Goal: Navigation & Orientation: Find specific page/section

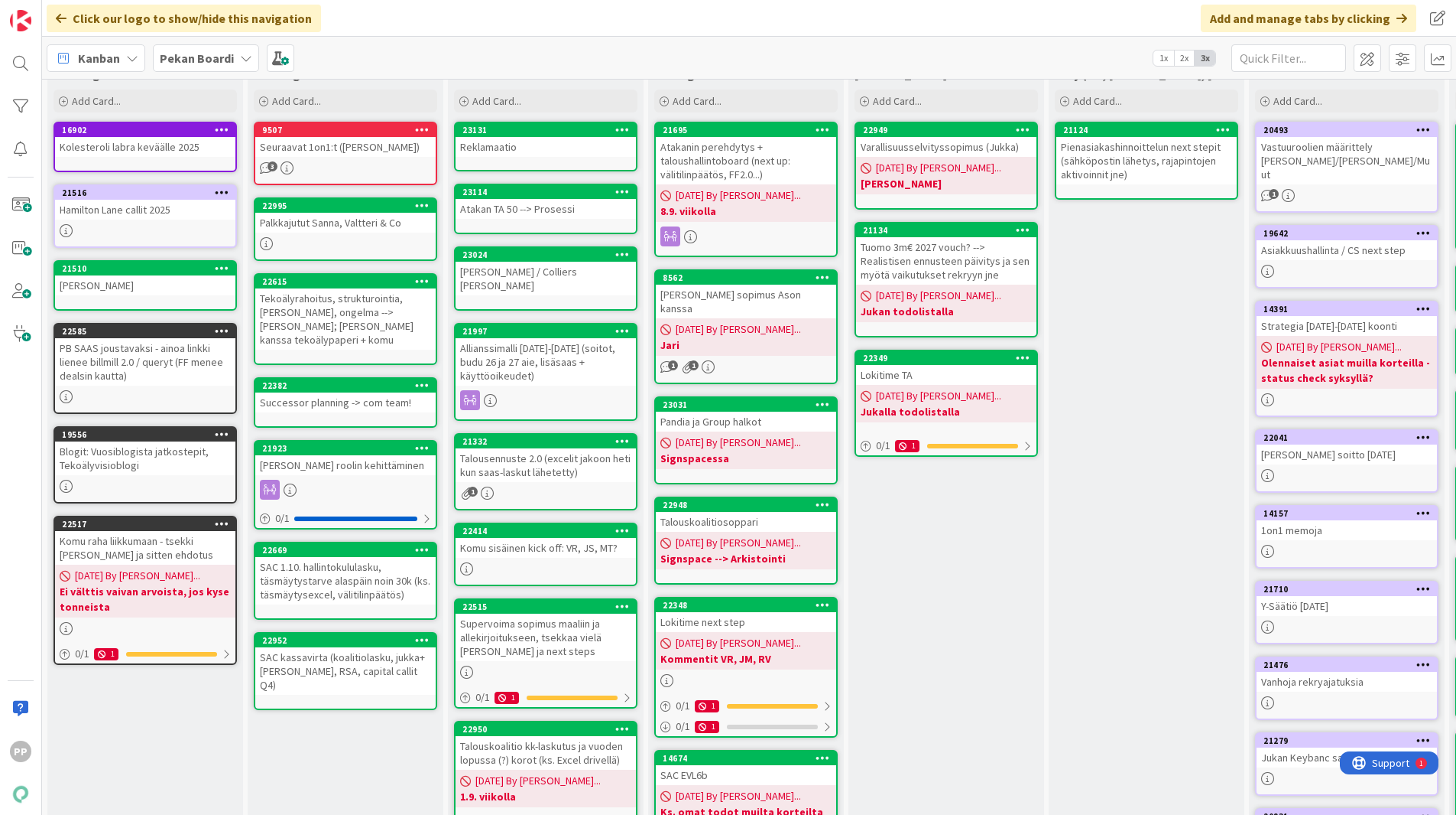
scroll to position [46, 0]
drag, startPoint x: 0, startPoint y: 0, endPoint x: 582, endPoint y: 275, distance: 643.7
click at [582, 275] on div "Timo Multalahti / Colliers Patrick" at bounding box center [546, 277] width 180 height 34
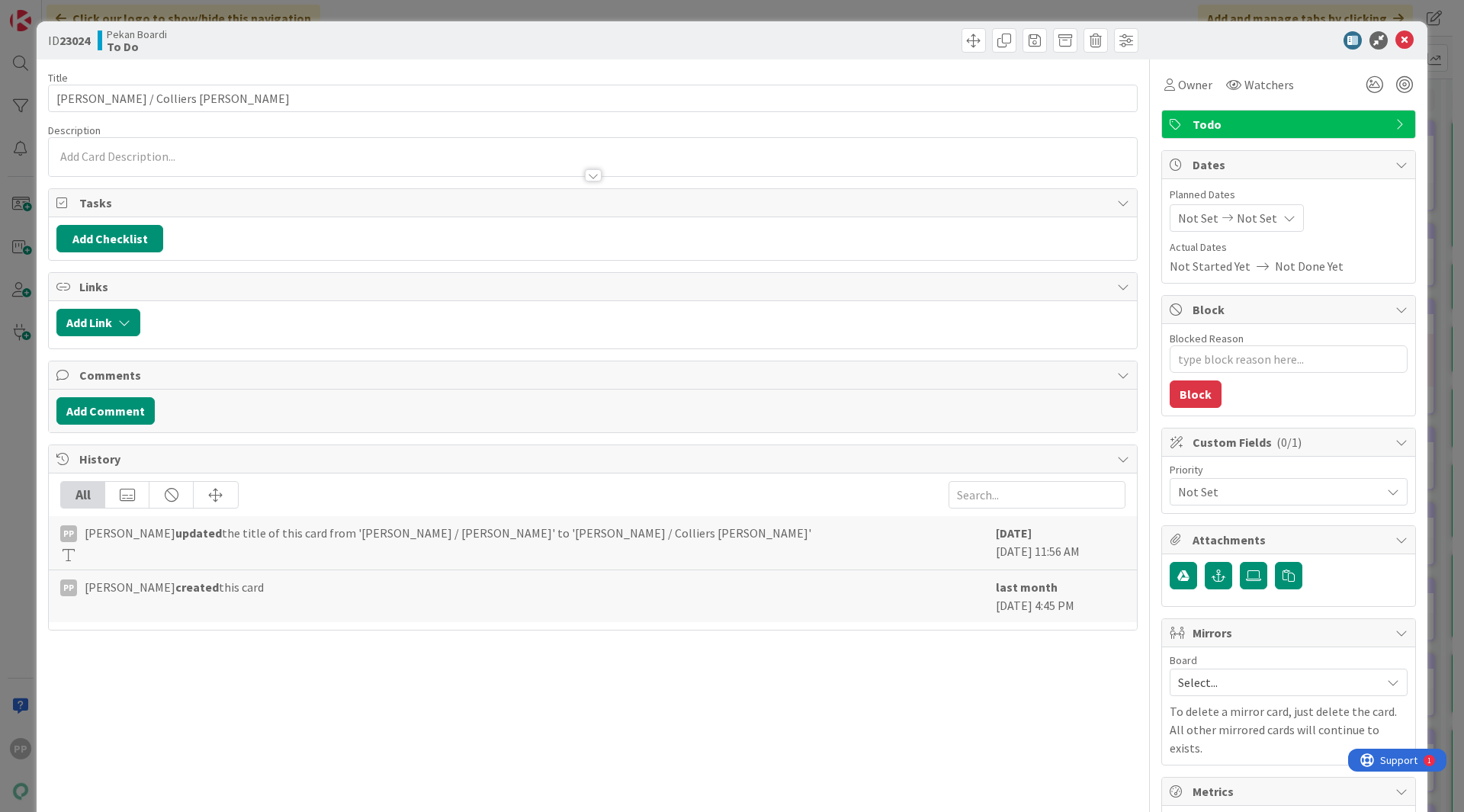
type textarea "x"
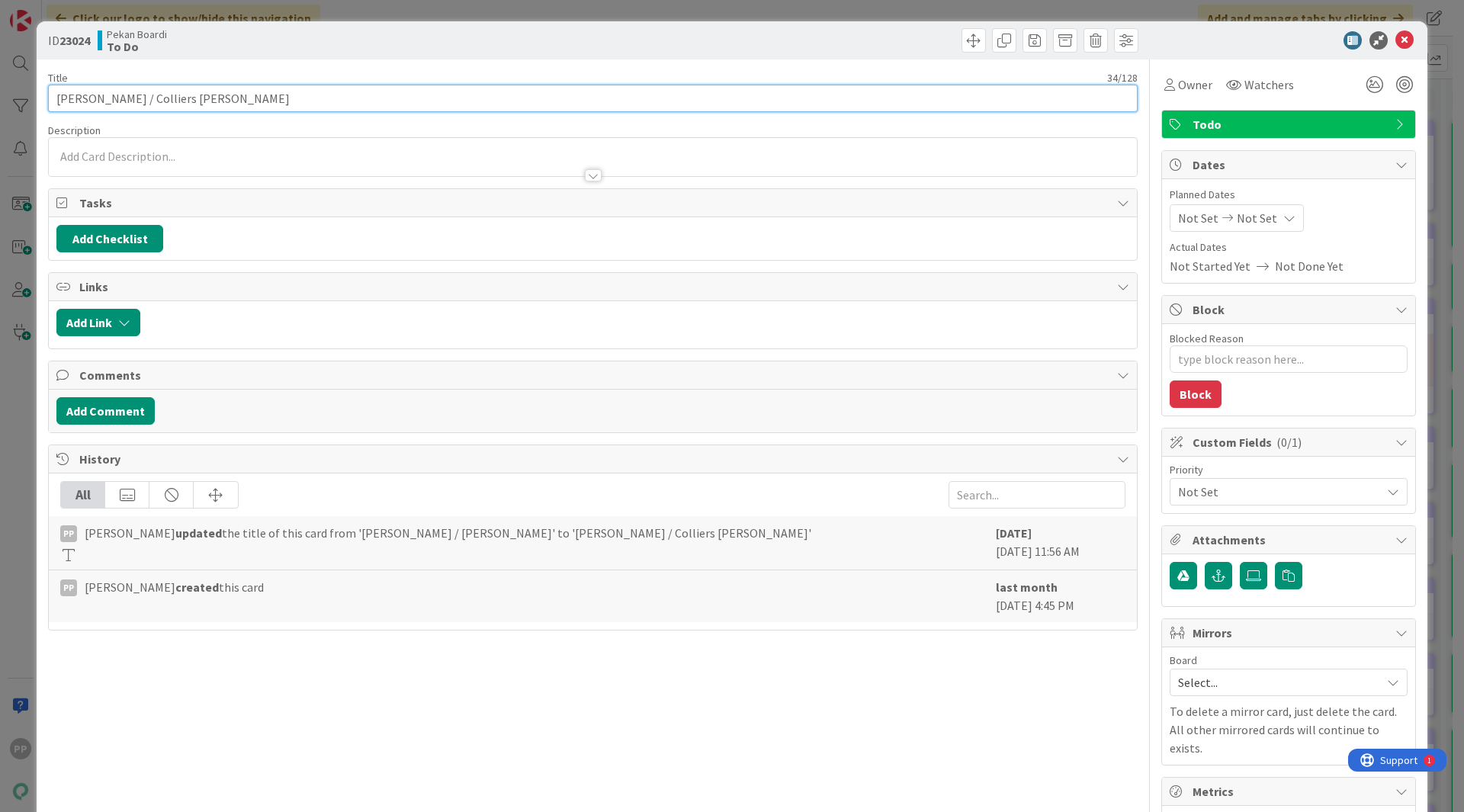
click at [575, 95] on input "Timo Multalahti / Colliers Patrick" at bounding box center [593, 98] width 1090 height 28
type input "Timo Multalahti / Colliers Patrick, muistaminen"
type textarea "x"
type input "Timo Multalahti / Colliers Patrick, muistaminen t"
type textarea "x"
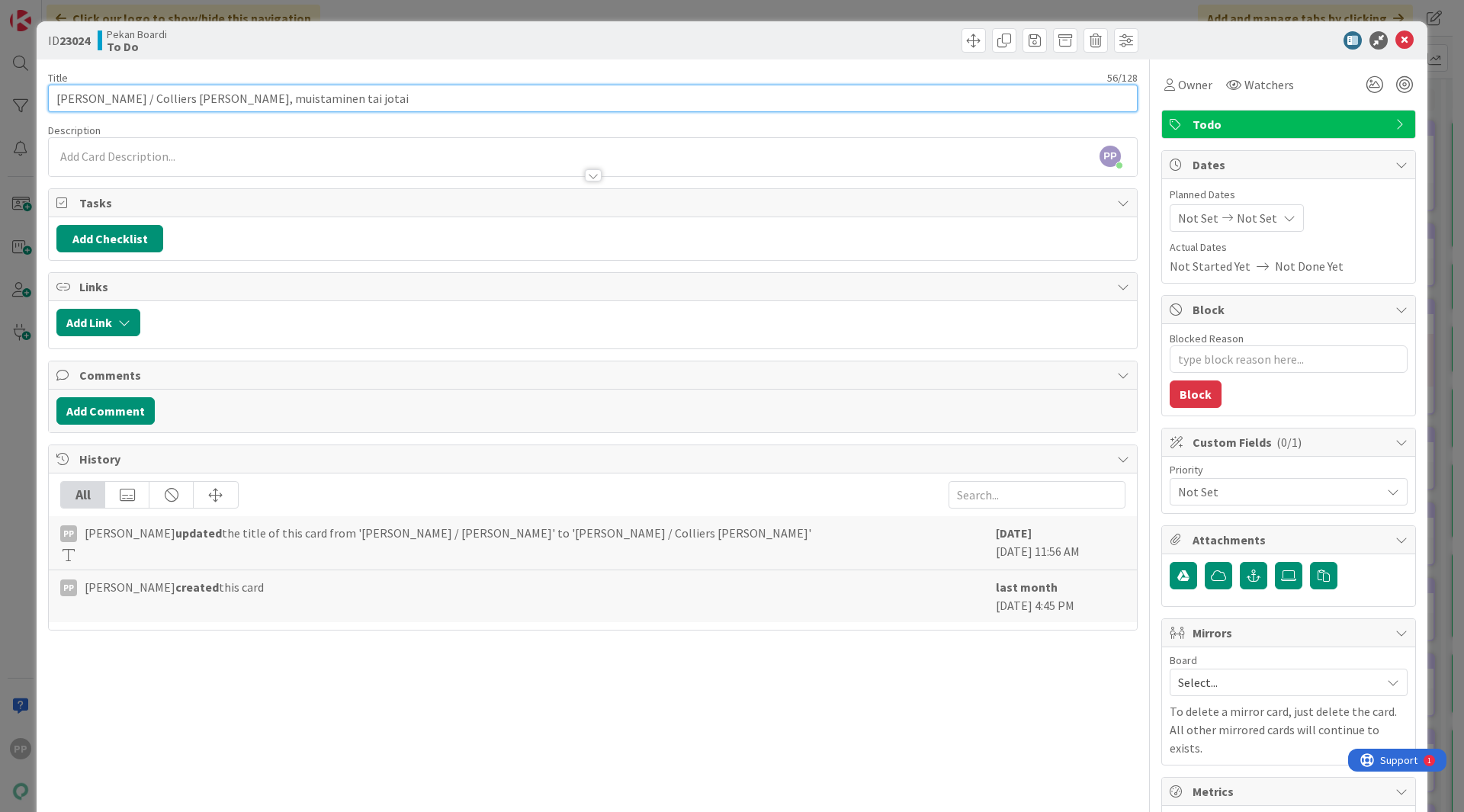
type input "Timo Multalahti / Colliers Patrick, muistaminen tai jotain"
type textarea "x"
type input "Timo Multalahti / Colliers Patrick, muistaminen tai jotain;"
type textarea "x"
type input "Timo Multalahti / Colliers Patrick, muistaminen tai jotain; oh"
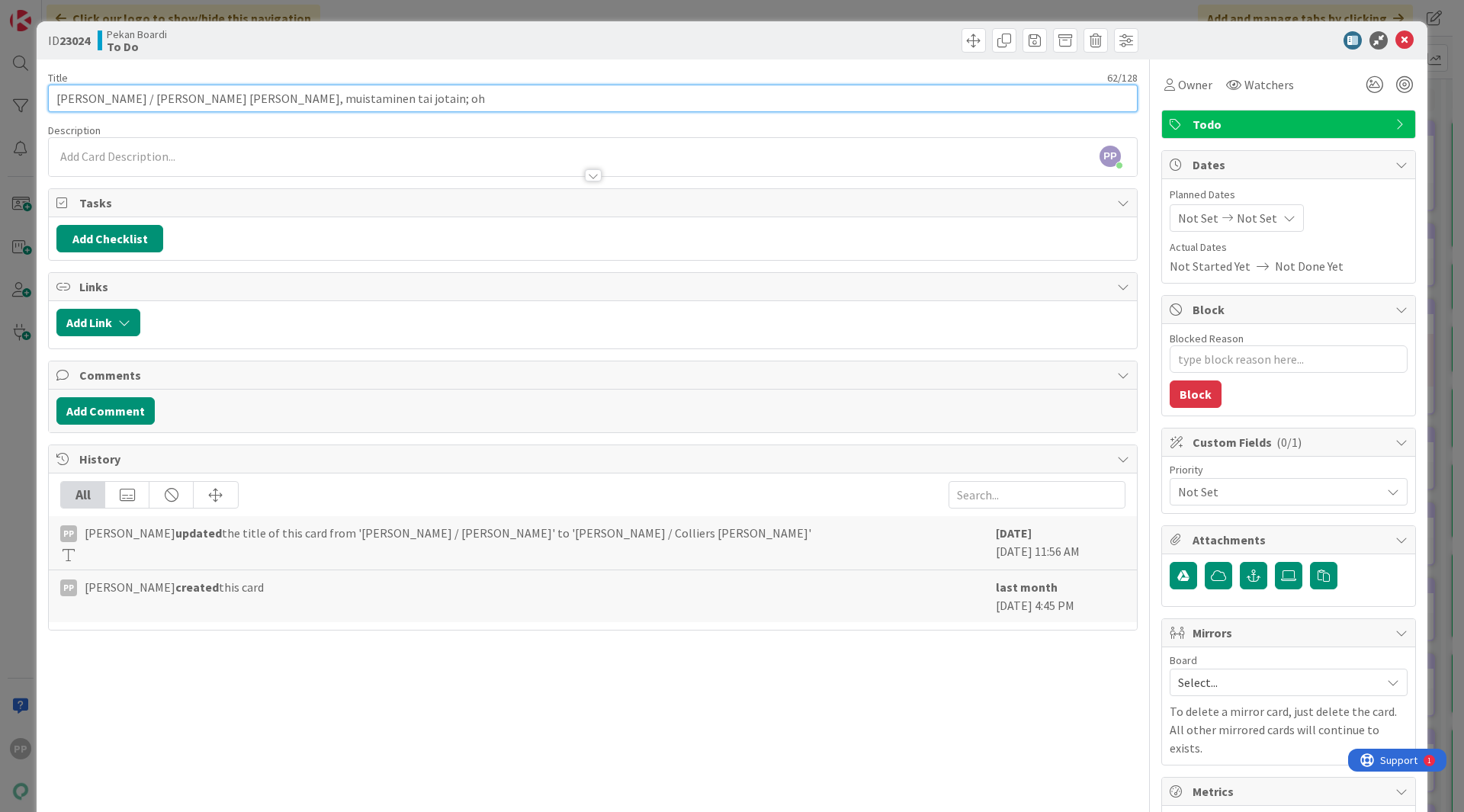
type textarea "x"
type input "Timo Multalahti / Colliers Patrick, muistaminen tai jotain; ohry"
type textarea "x"
type input "Timo Multalahti / Colliers Patrick, muistaminen tai jotain; ohrymemo"
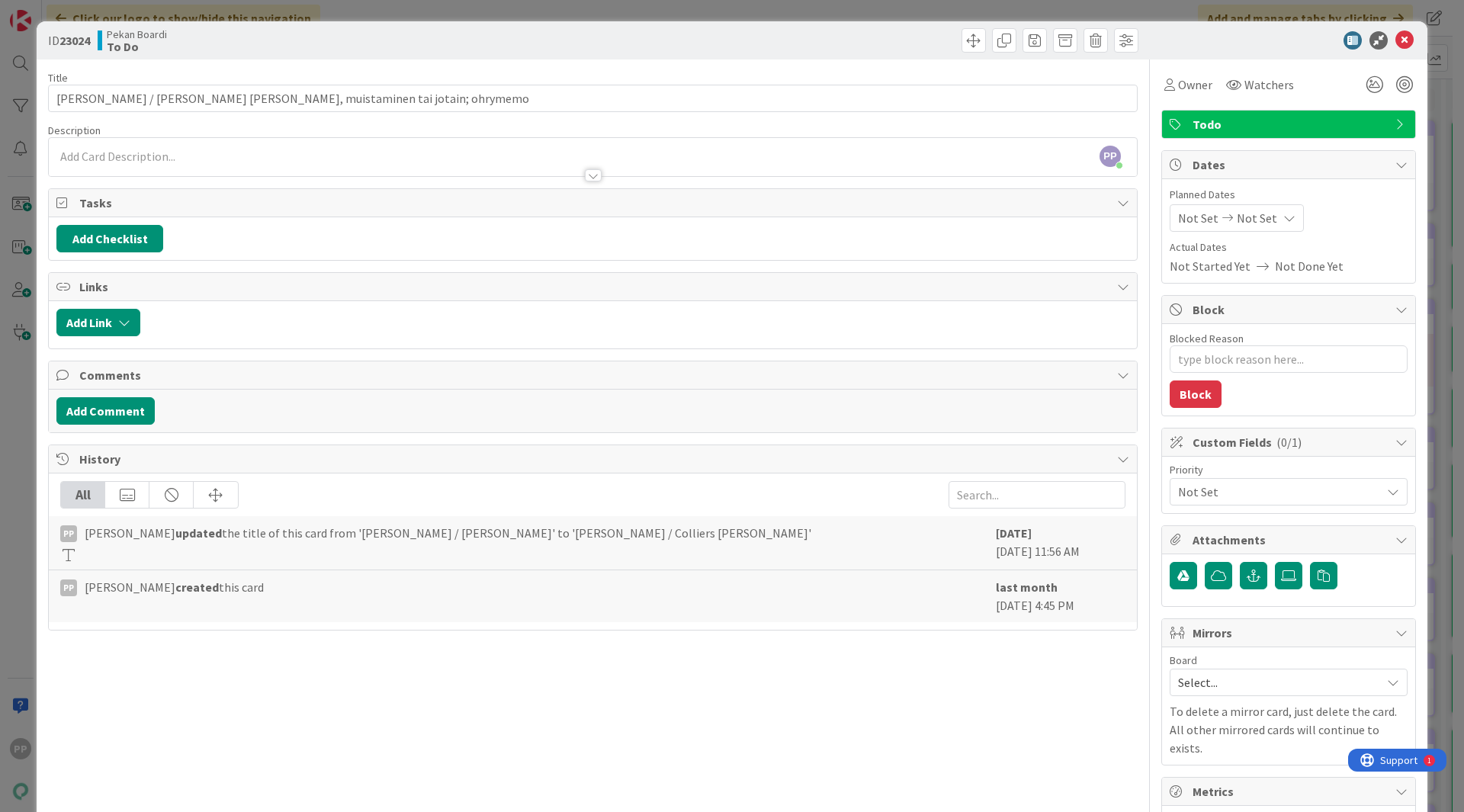
click at [591, 73] on div "Title 68 / 128" at bounding box center [593, 77] width 1090 height 13
click at [618, 7] on div "ID 23024 Pekan Boardi To Do Title 68 / 128 Timo Multalahti / Colliers Patrick, …" at bounding box center [732, 406] width 1464 height 812
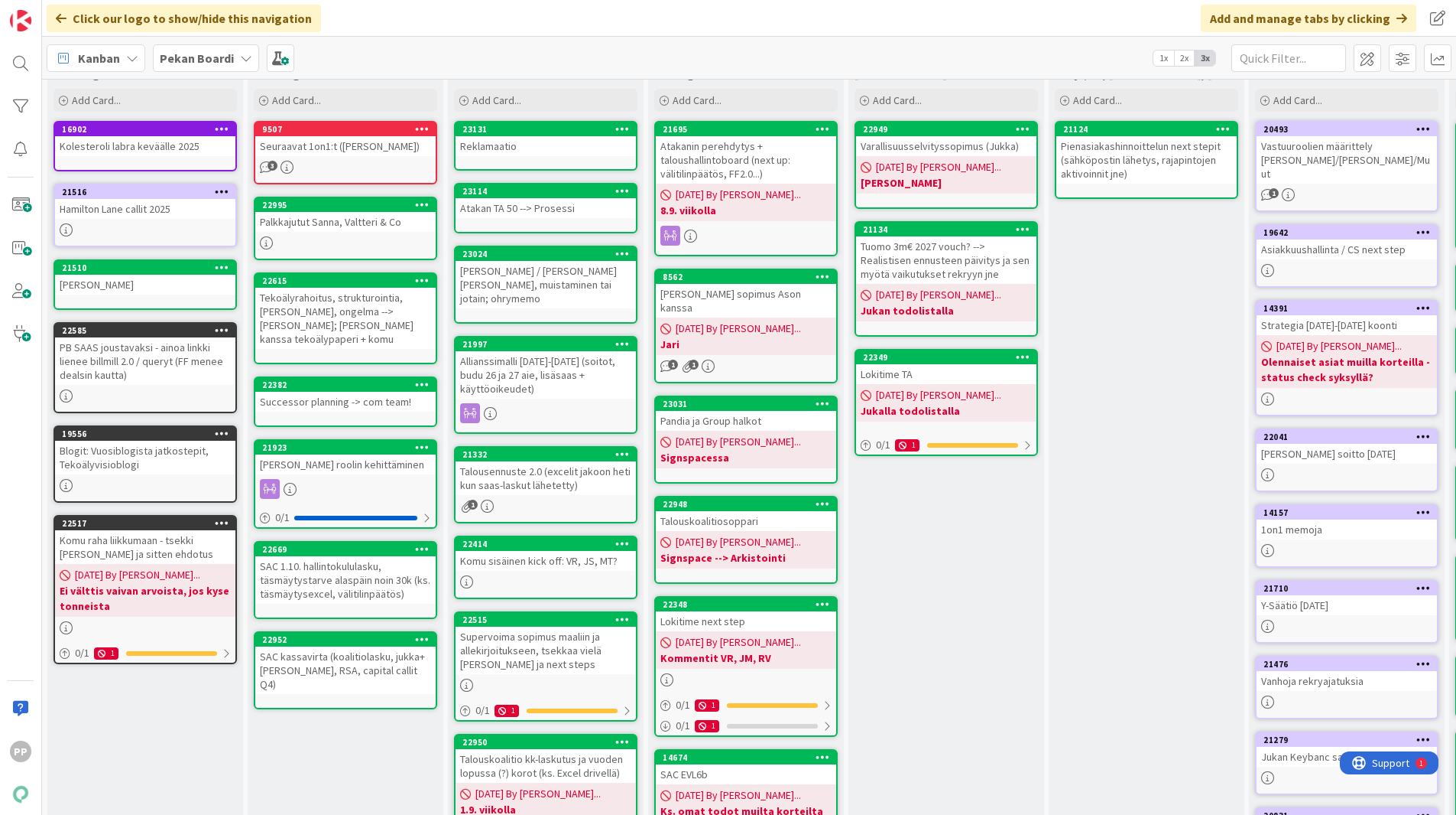
click at [658, 55] on div "Kanban Pekan Boardi 1x 2x 3x" at bounding box center [749, 57] width 1414 height 42
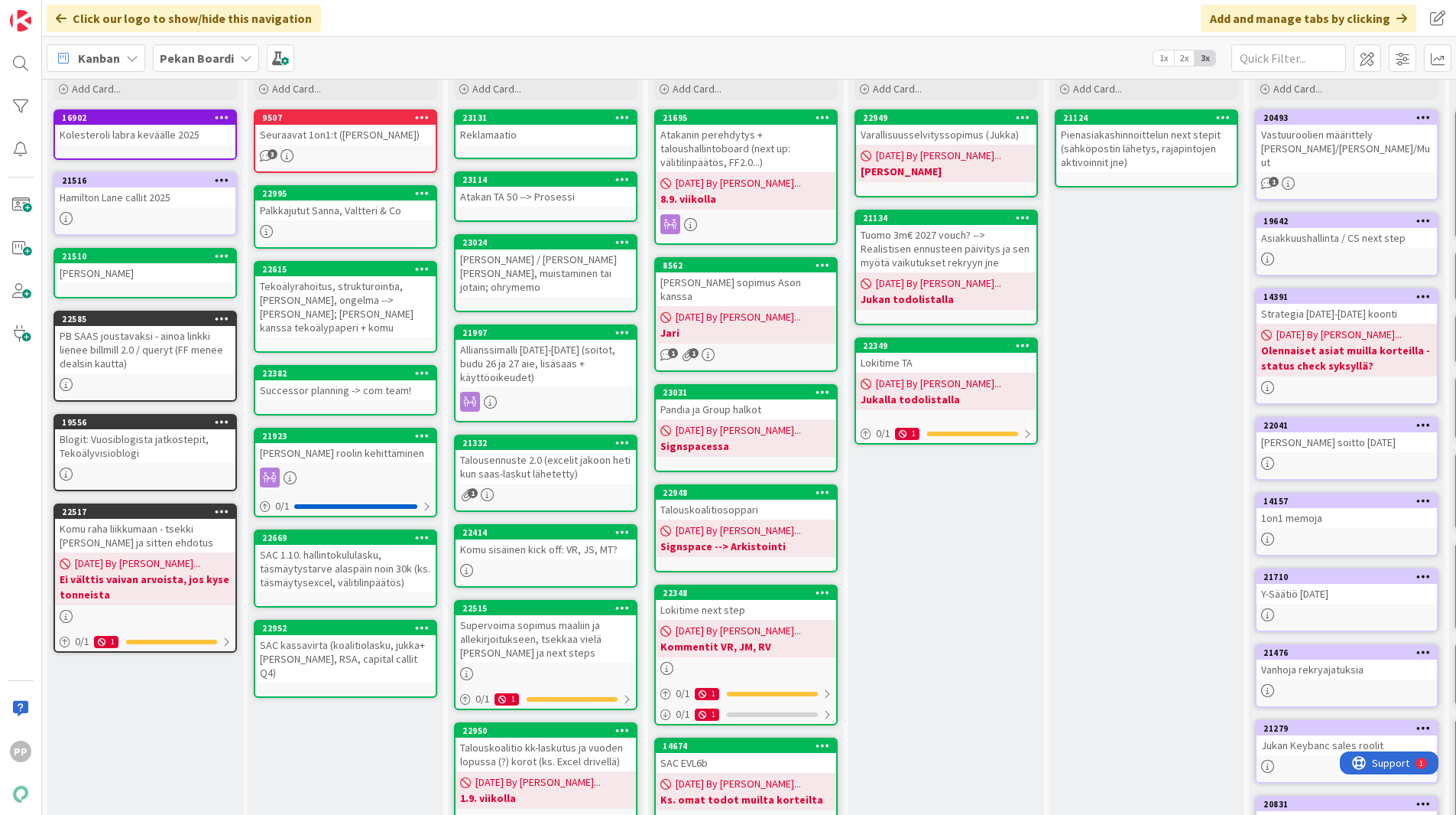
scroll to position [58, 0]
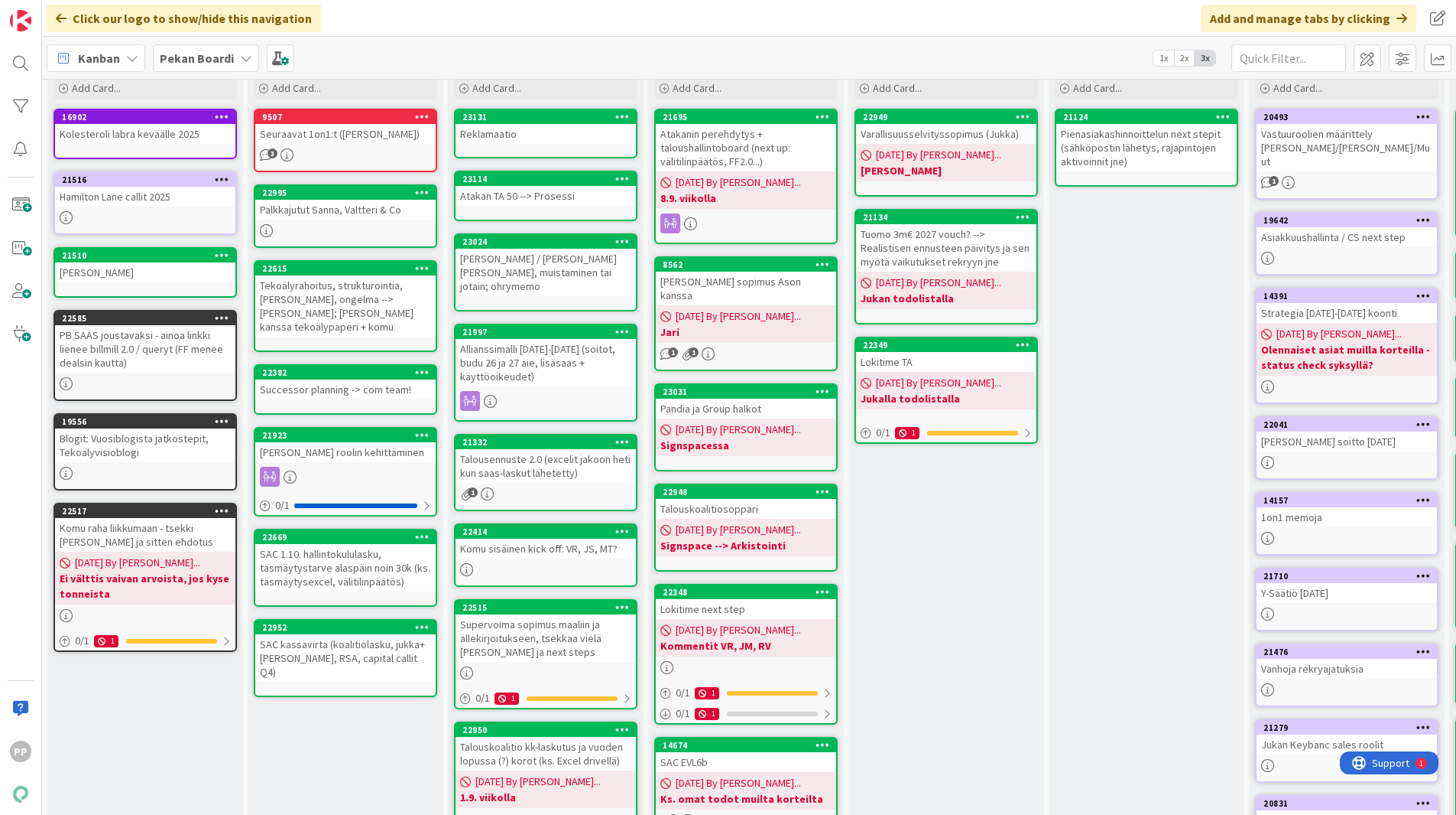
click at [894, 492] on div "Jukan kanssa Add Card... 22949 Varallisuusselvityssopimus (Jukka) 08/26/2025 By…" at bounding box center [946, 538] width 196 height 982
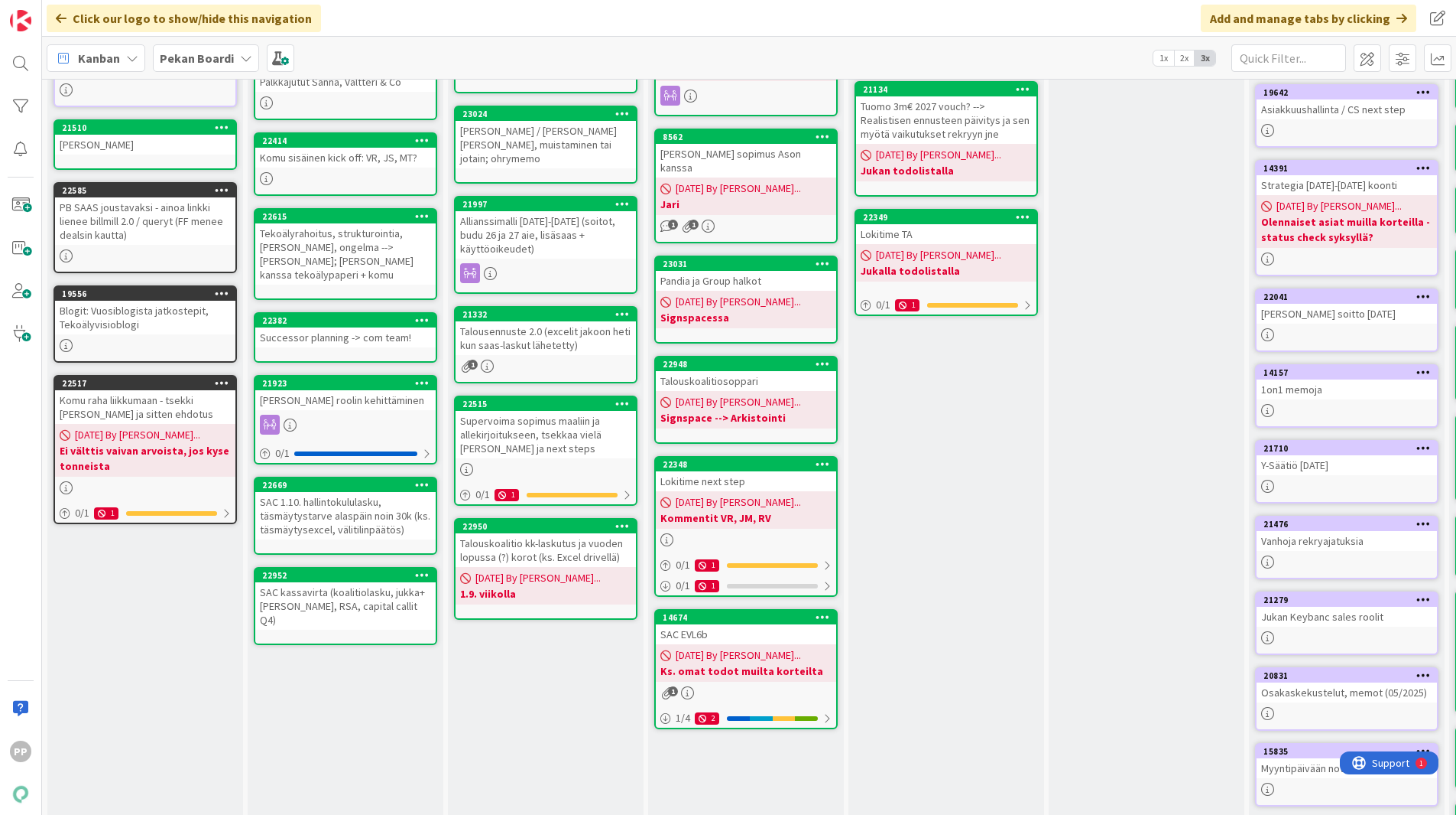
scroll to position [0, 0]
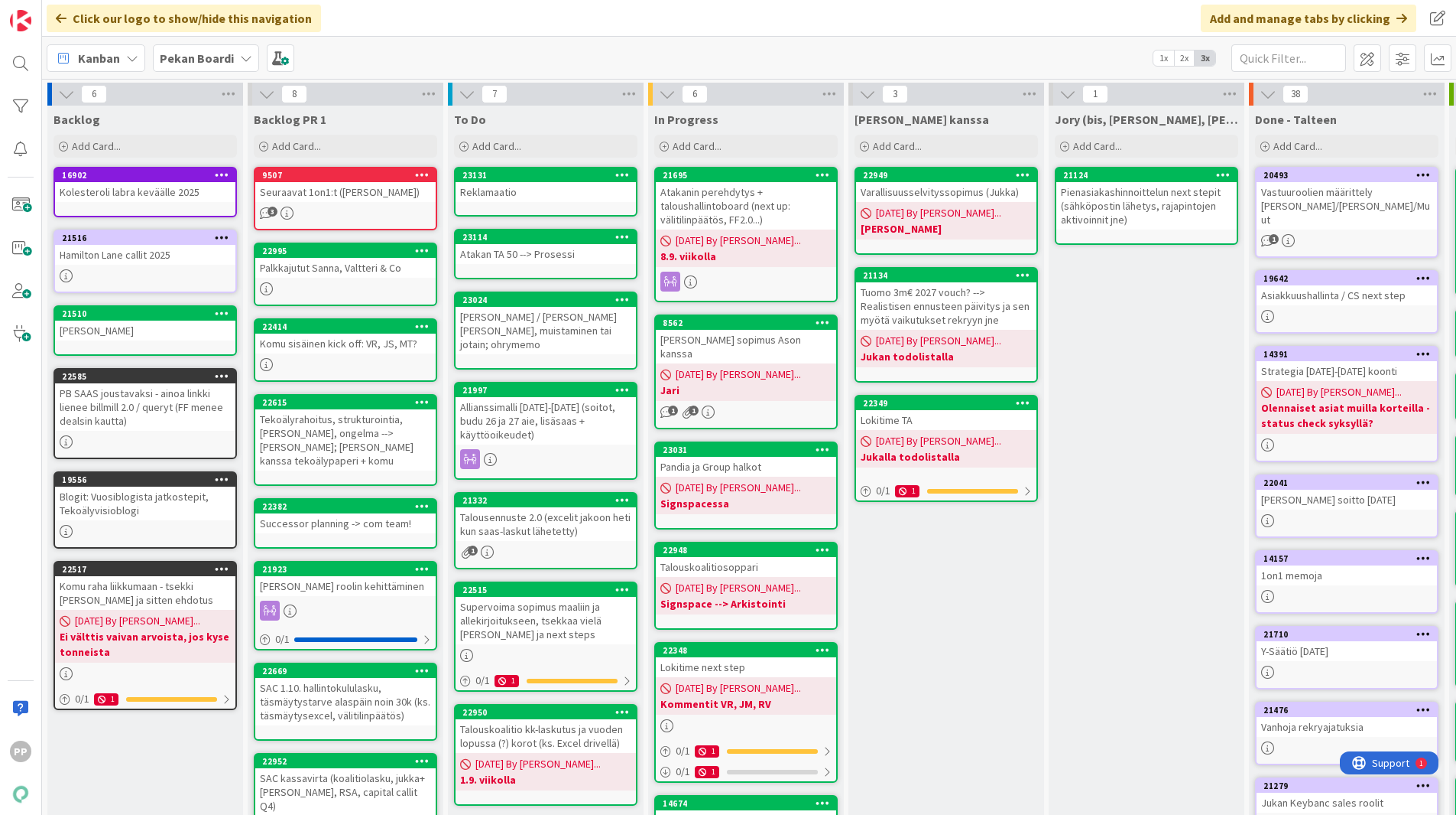
click at [934, 613] on div "Jukan kanssa Add Card... 22949 Varallisuusselvityssopimus (Jukka) 08/26/2025 By…" at bounding box center [946, 597] width 196 height 982
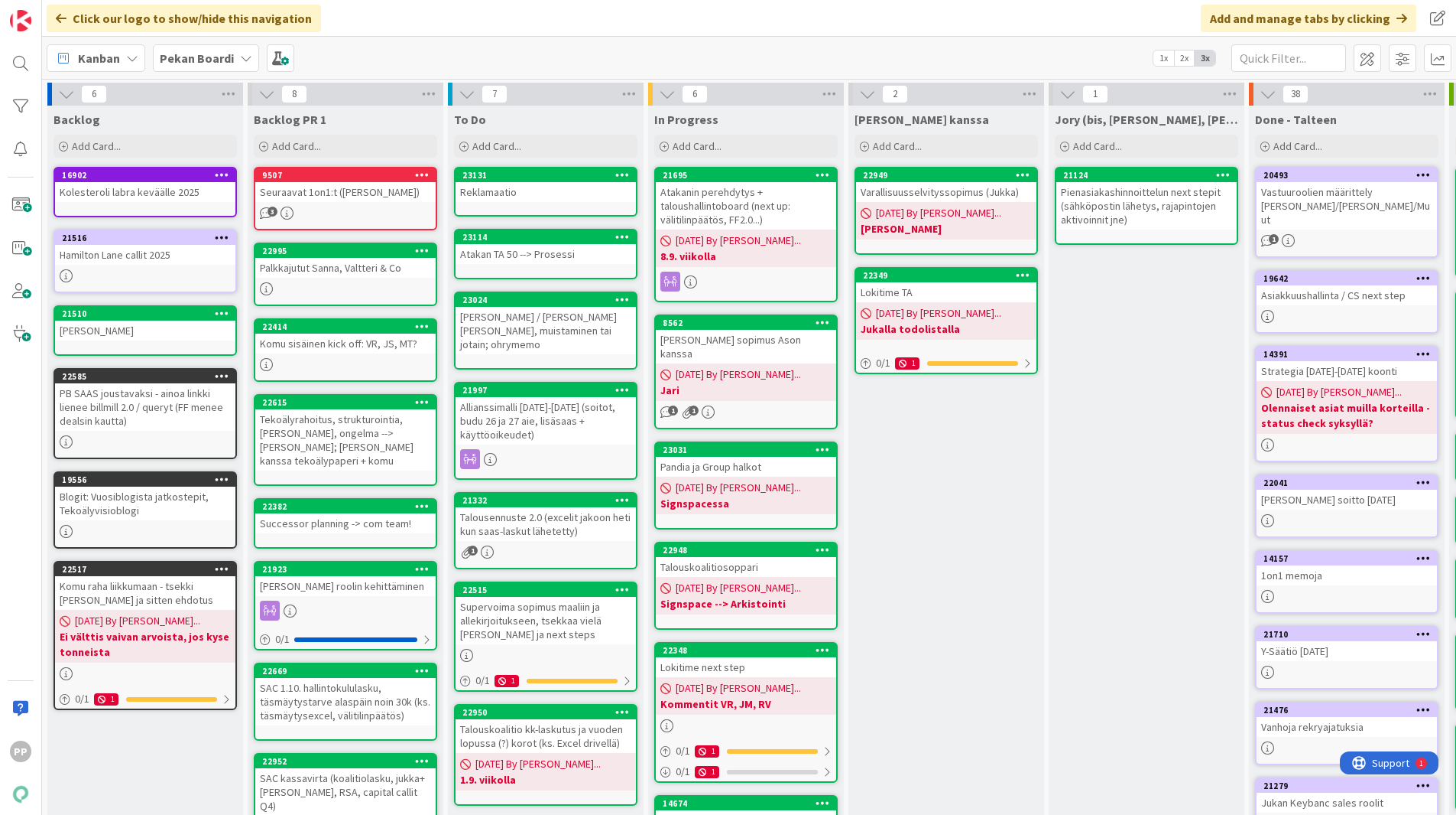
click at [949, 567] on div "Jukan kanssa Add Card... 22949 Varallisuusselvityssopimus (Jukka) 08/26/2025 By…" at bounding box center [946, 627] width 196 height 1042
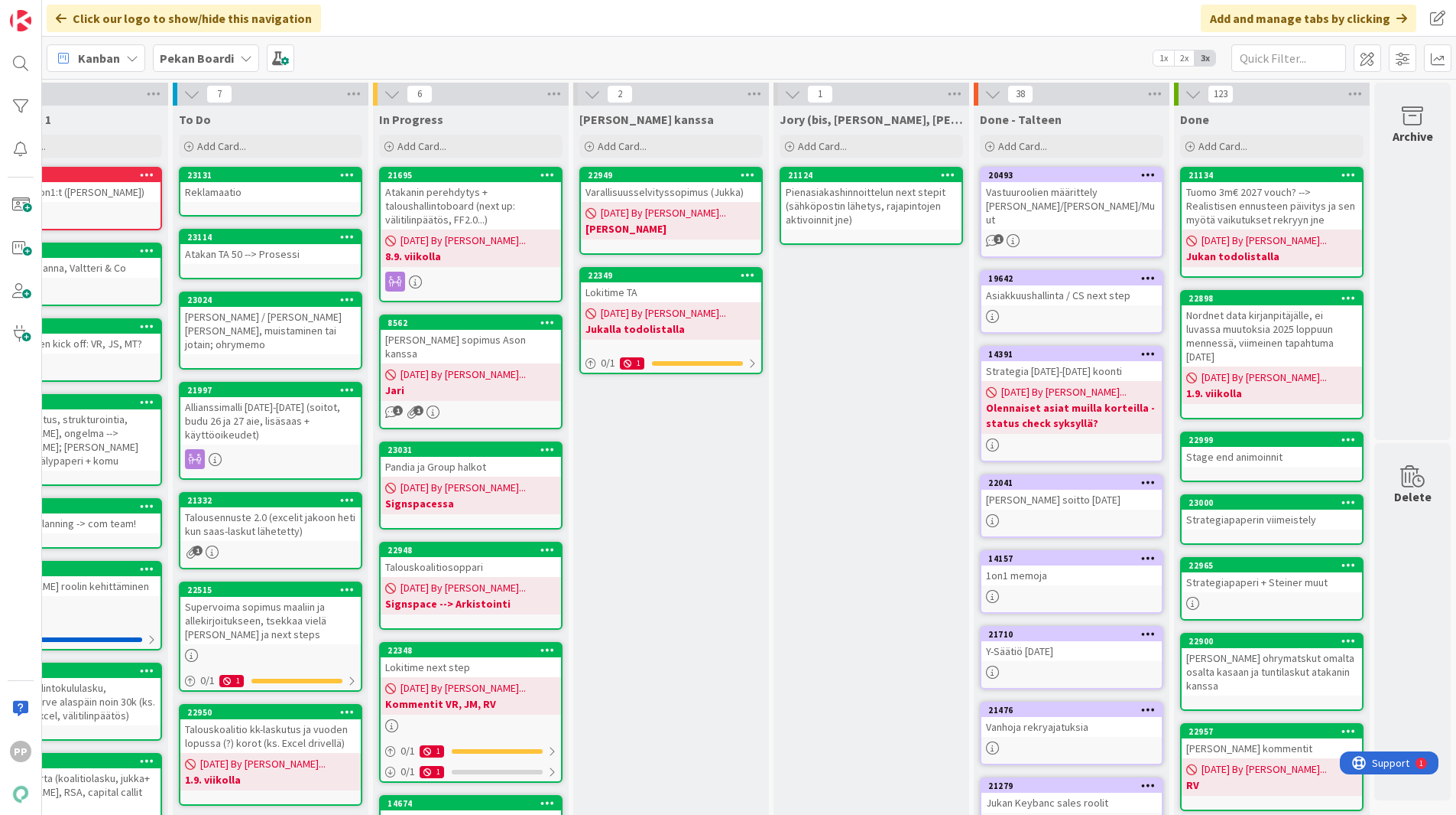
scroll to position [0, 287]
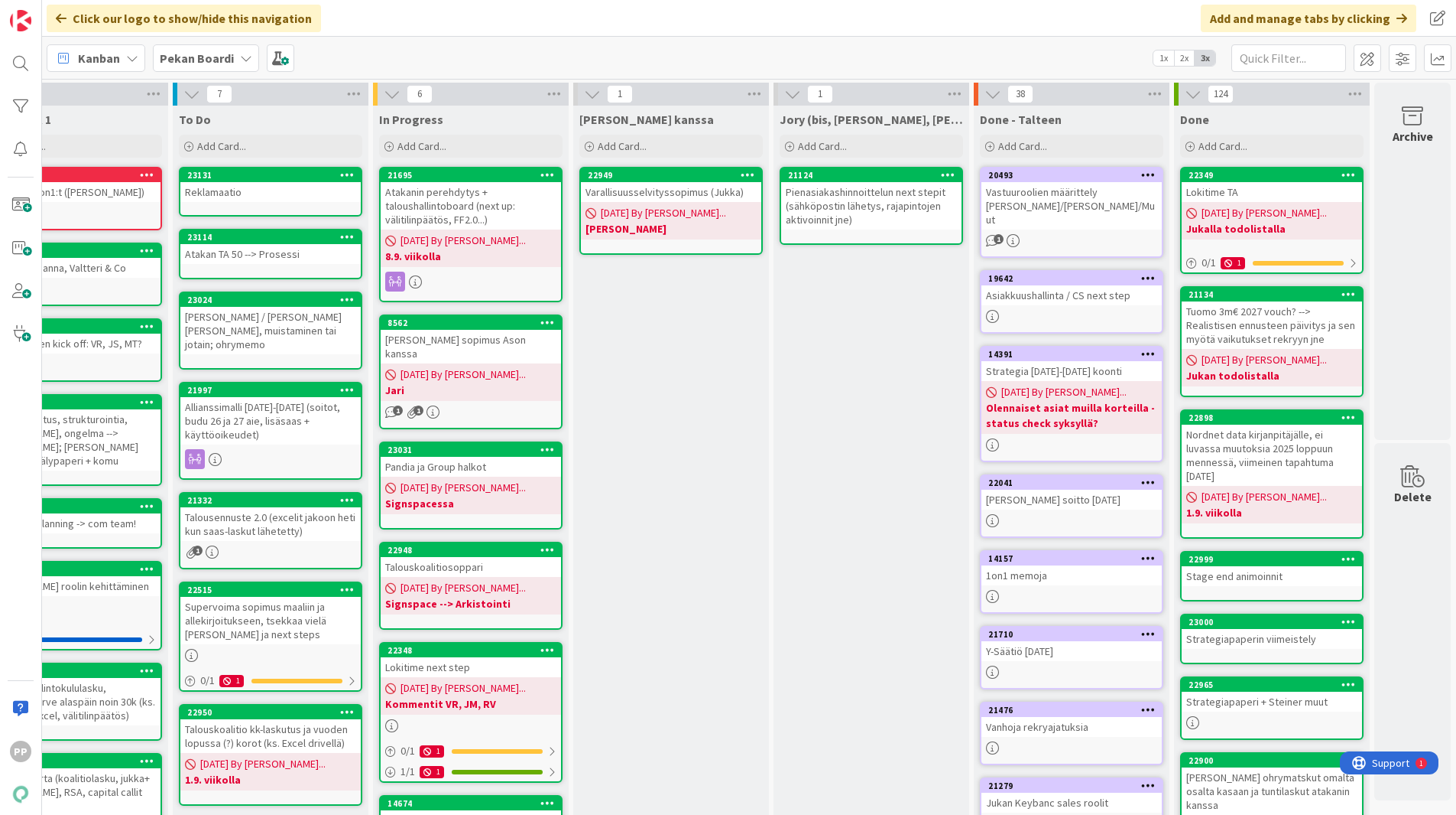
click at [639, 409] on div "Jukan kanssa Add Card... 22949 Varallisuusselvityssopimus (Jukka) 08/26/2025 By…" at bounding box center [672, 648] width 196 height 1085
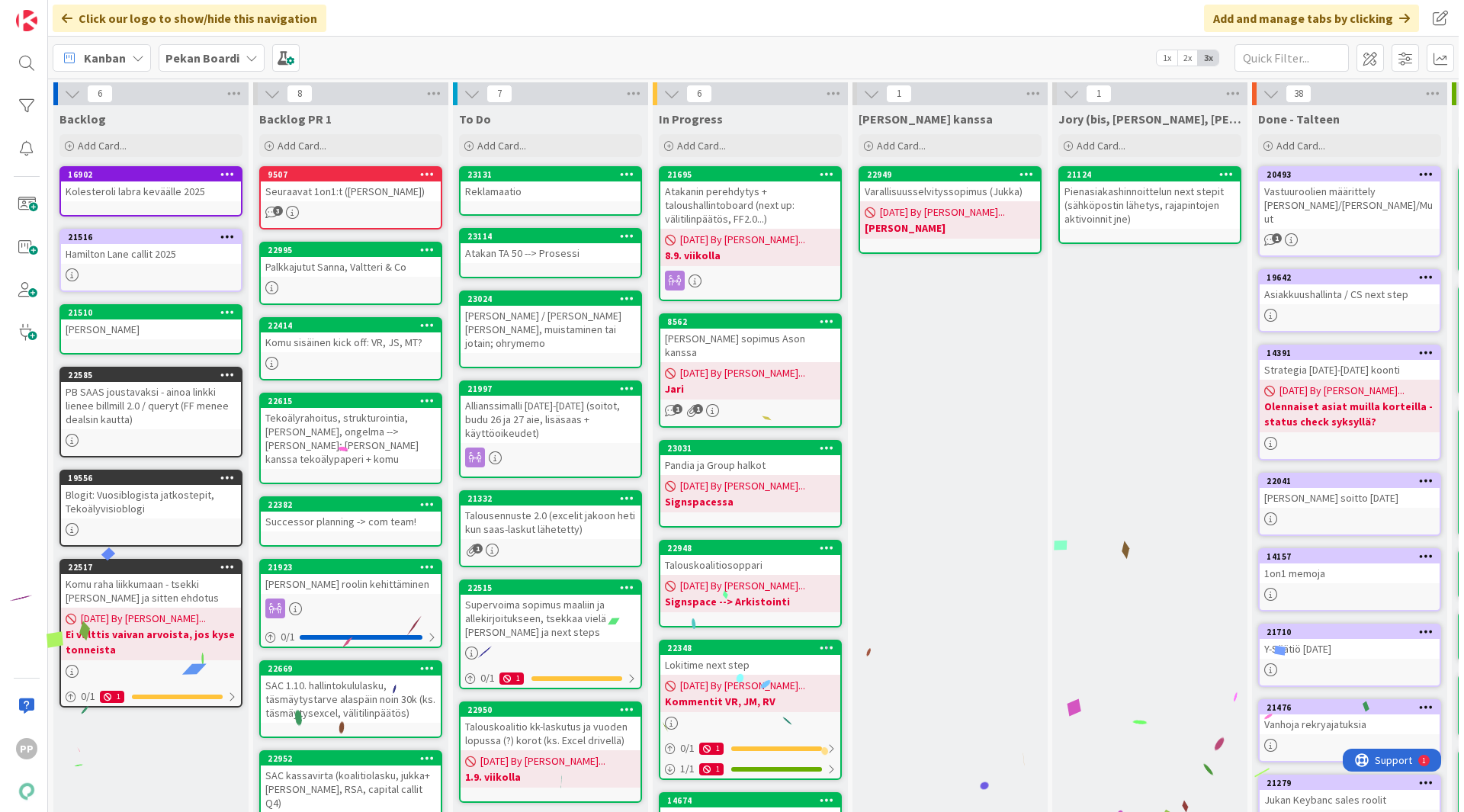
scroll to position [353, 0]
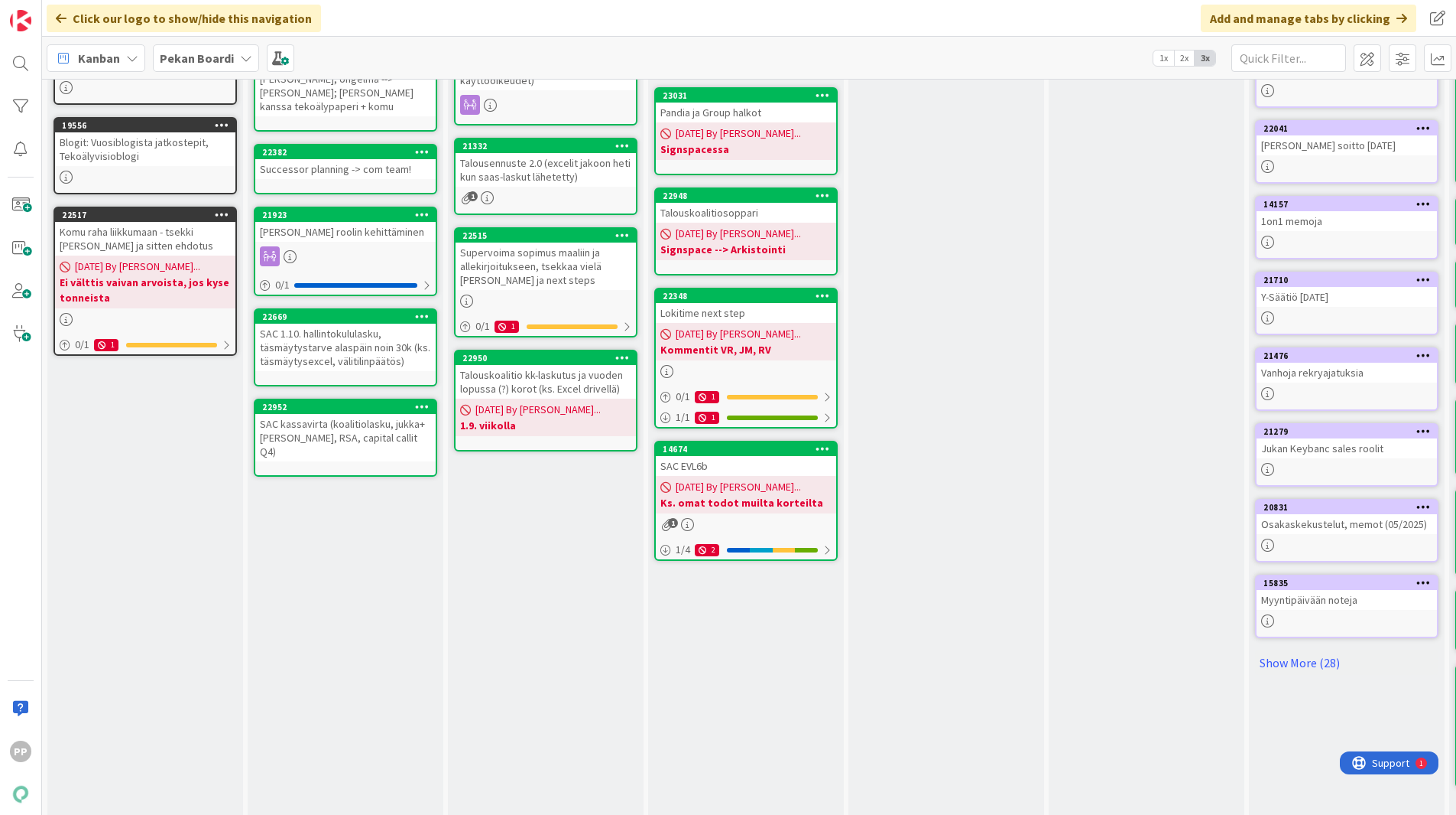
click at [757, 304] on div "Lokitime next step" at bounding box center [746, 312] width 180 height 20
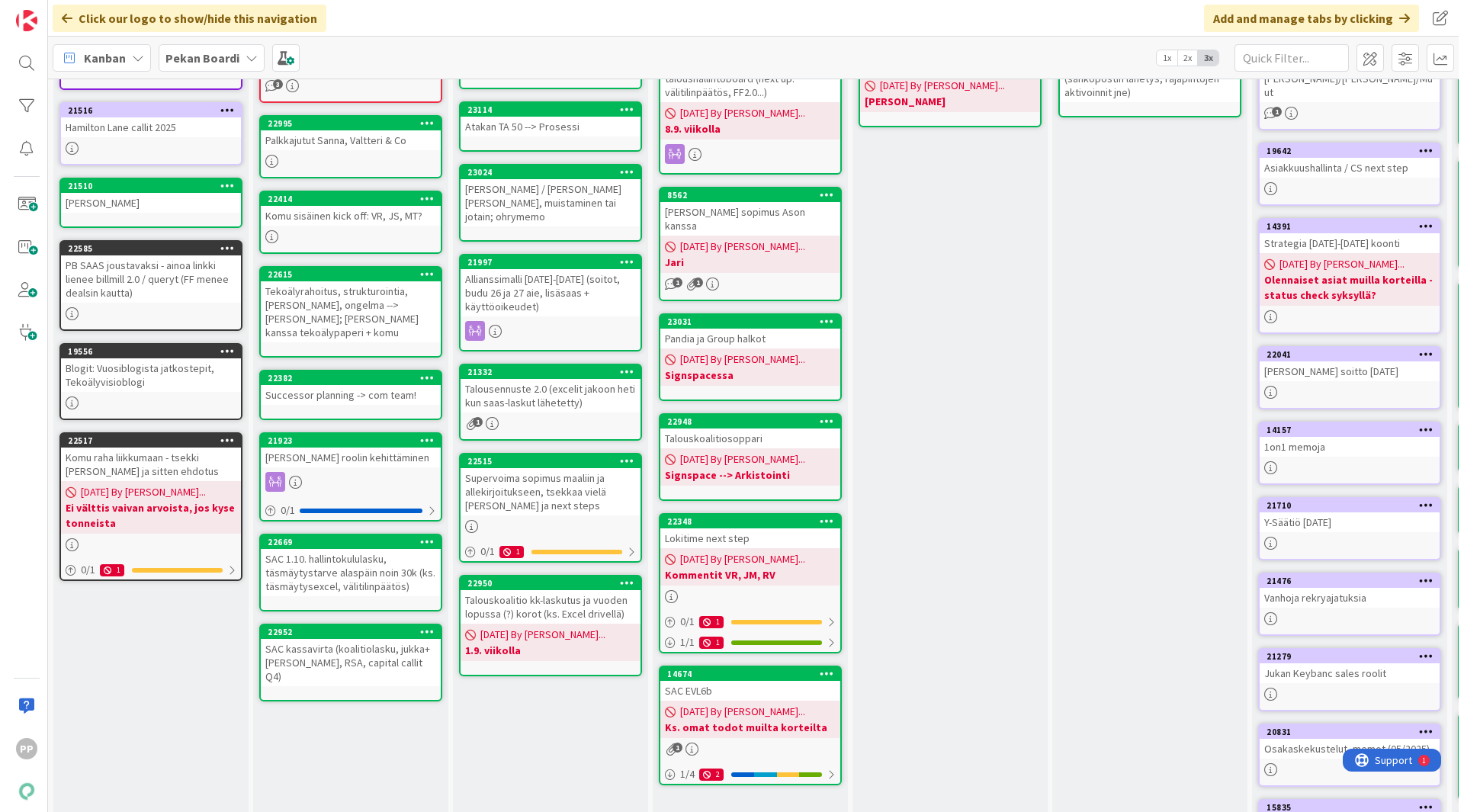
scroll to position [128, 0]
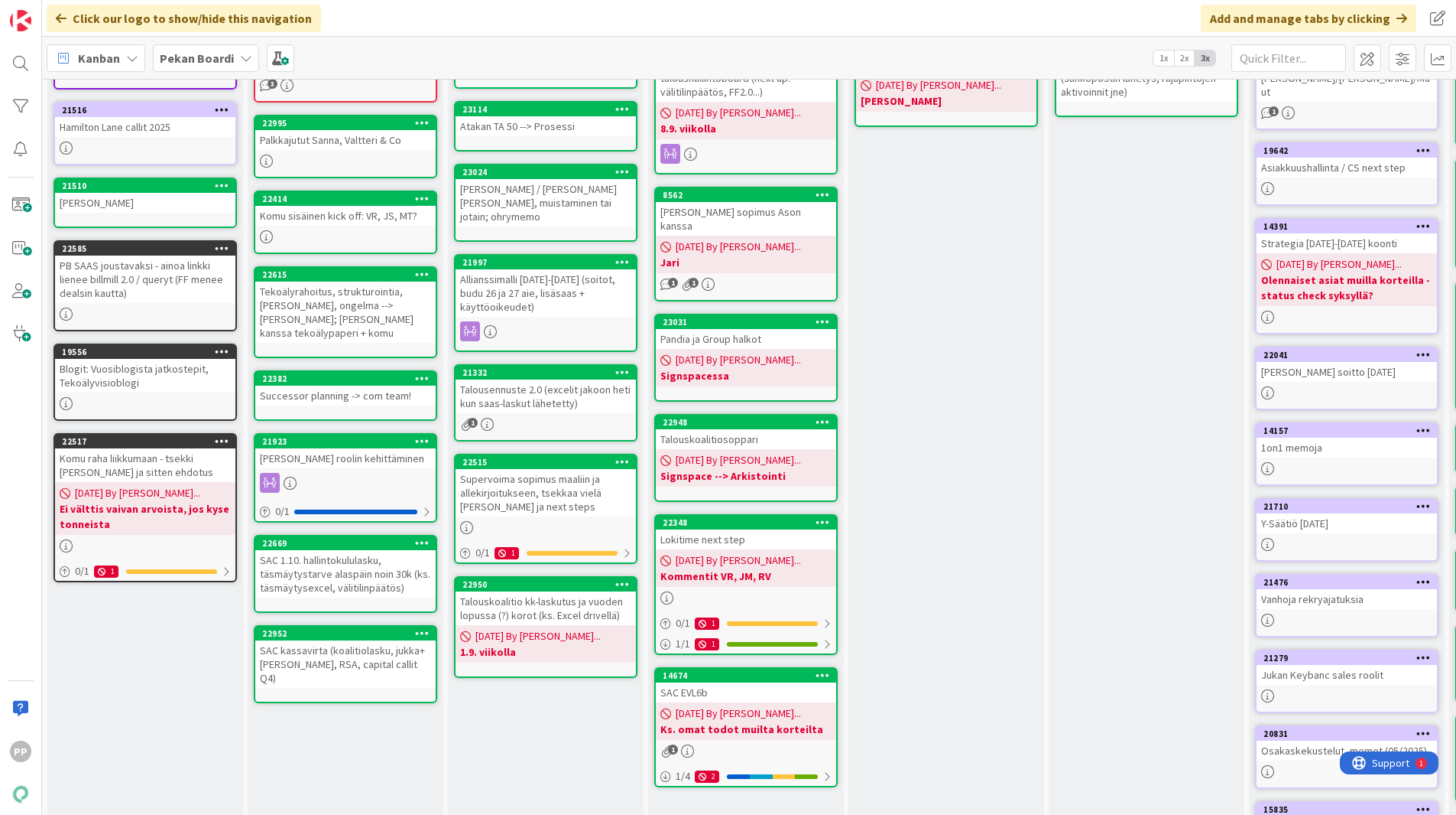
click at [570, 379] on div "Talousennuste 2.0 (excelit jakoon heti kun saas-laskut lähetetty)" at bounding box center [546, 396] width 180 height 34
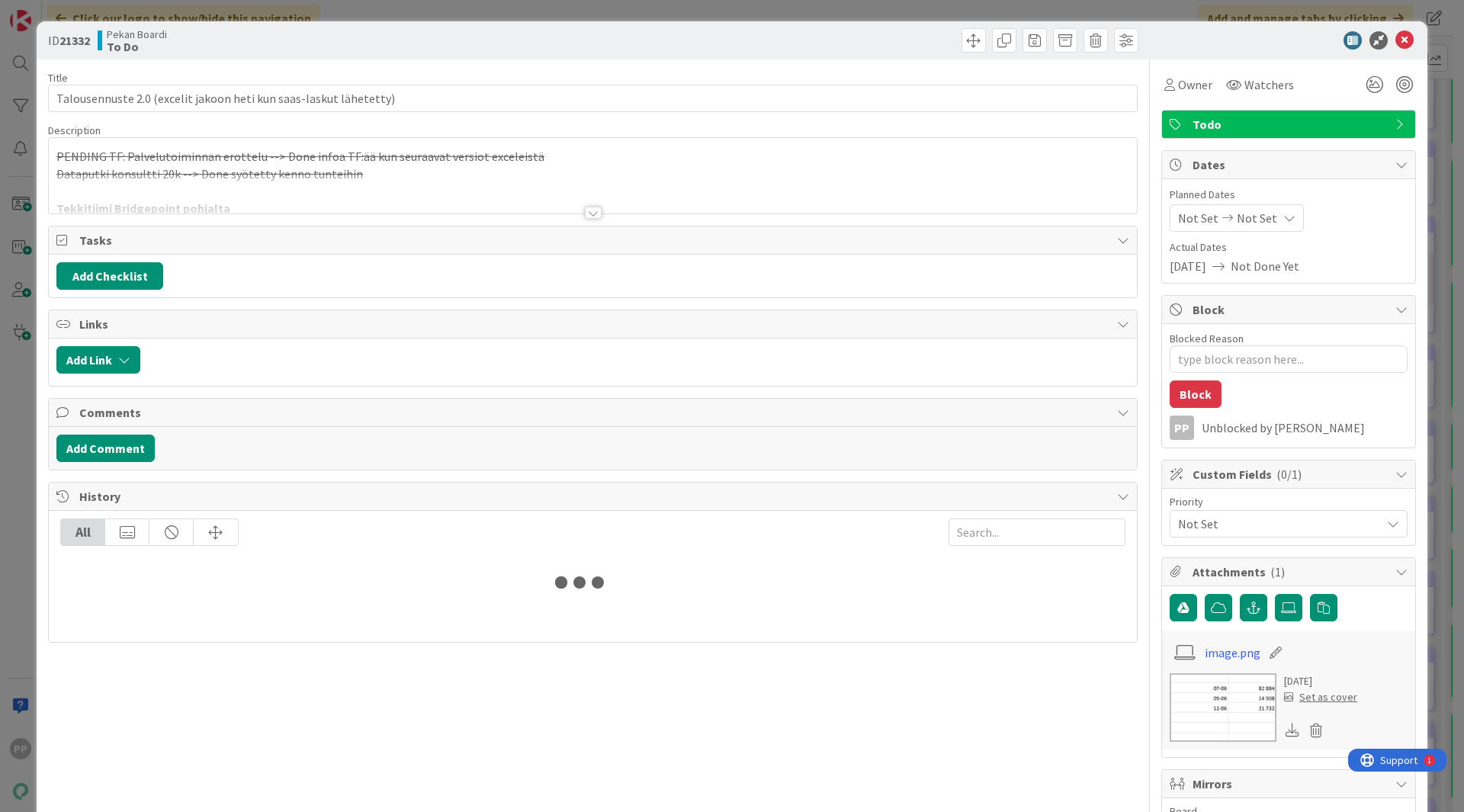
type textarea "x"
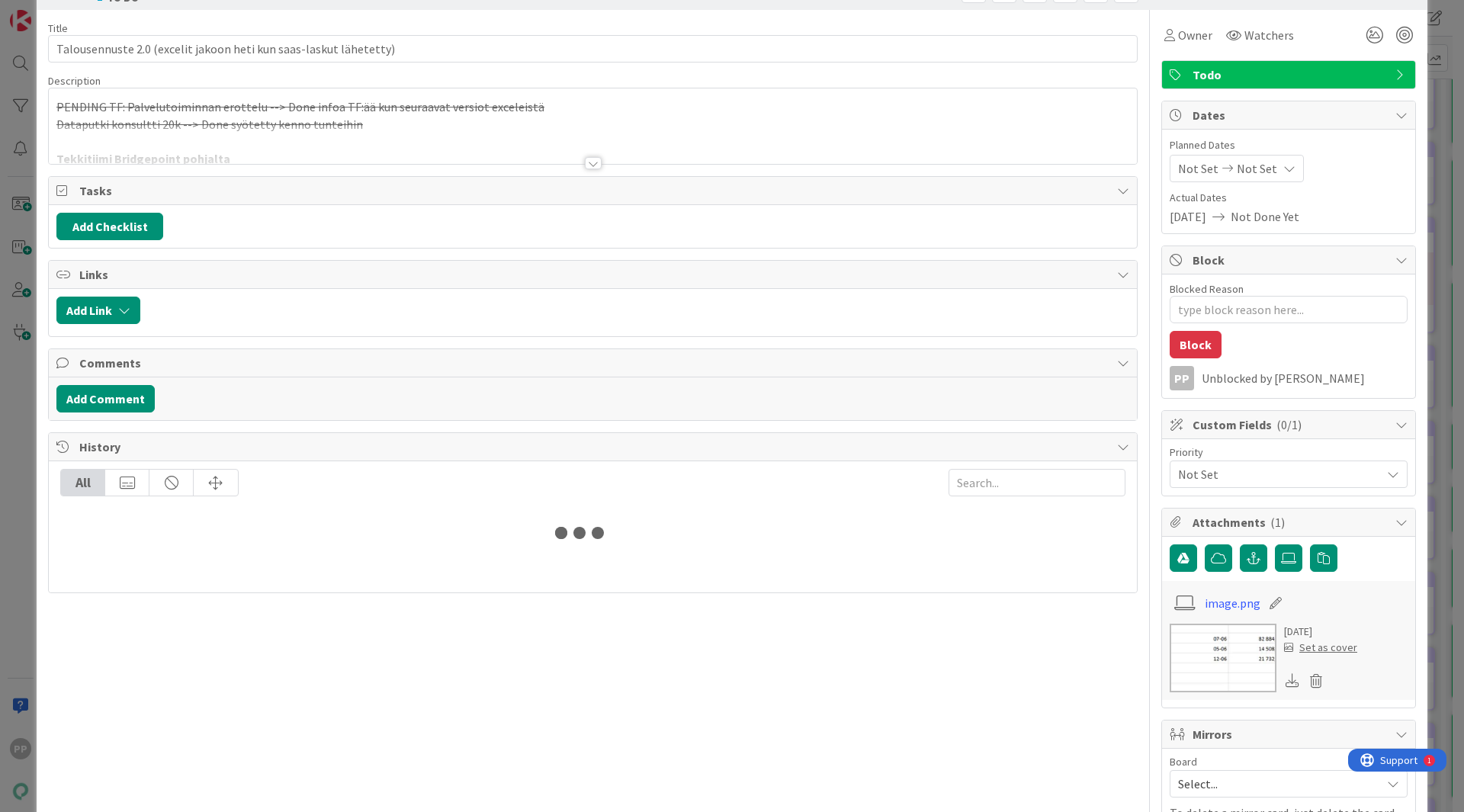
scroll to position [50, 0]
click at [384, 134] on div at bounding box center [593, 143] width 1088 height 39
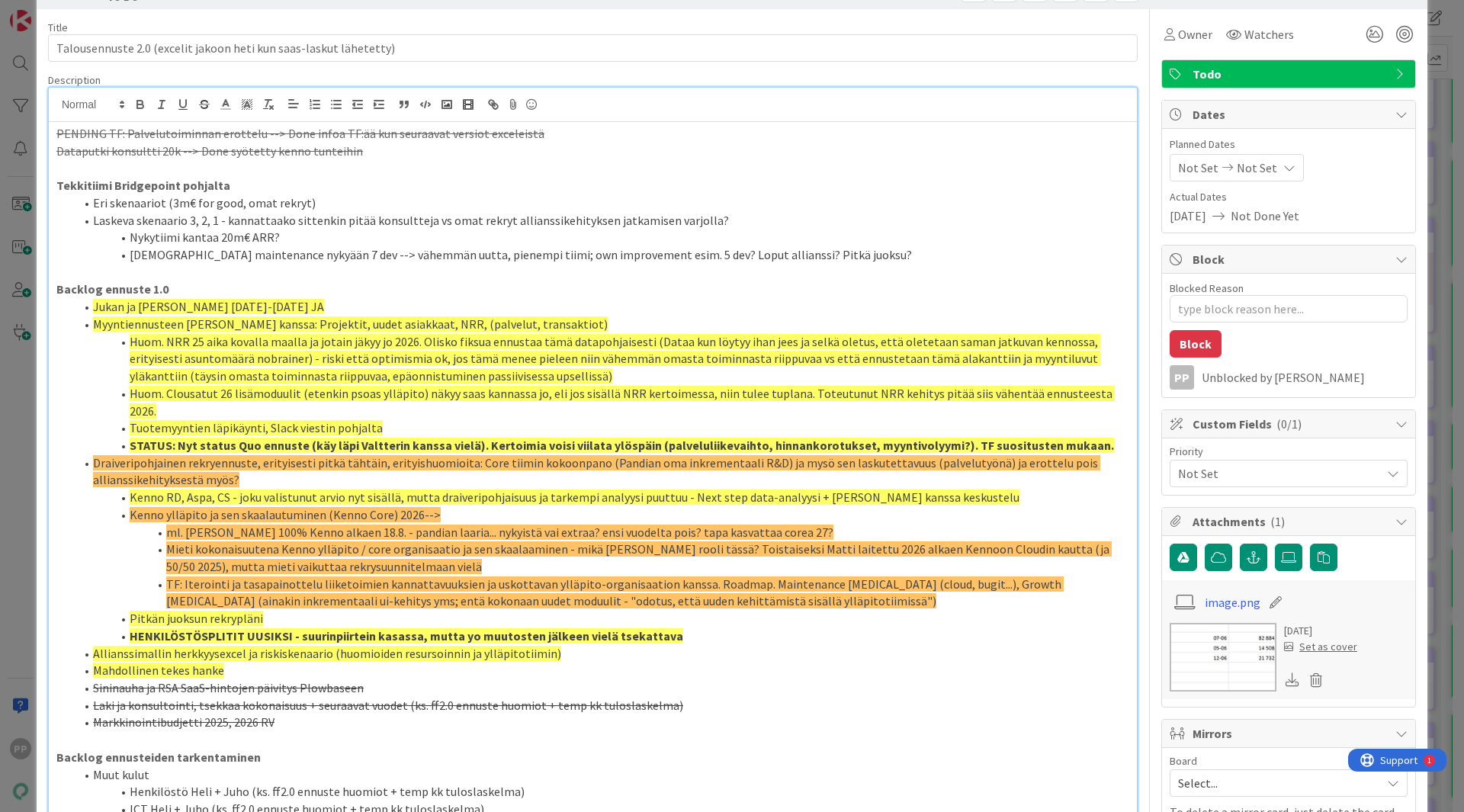
click at [732, 217] on li "Laskeva skenaario 3, 2, 1 - kannattaako sittenkin pitää konsultteja vs omat rek…" at bounding box center [602, 221] width 1054 height 17
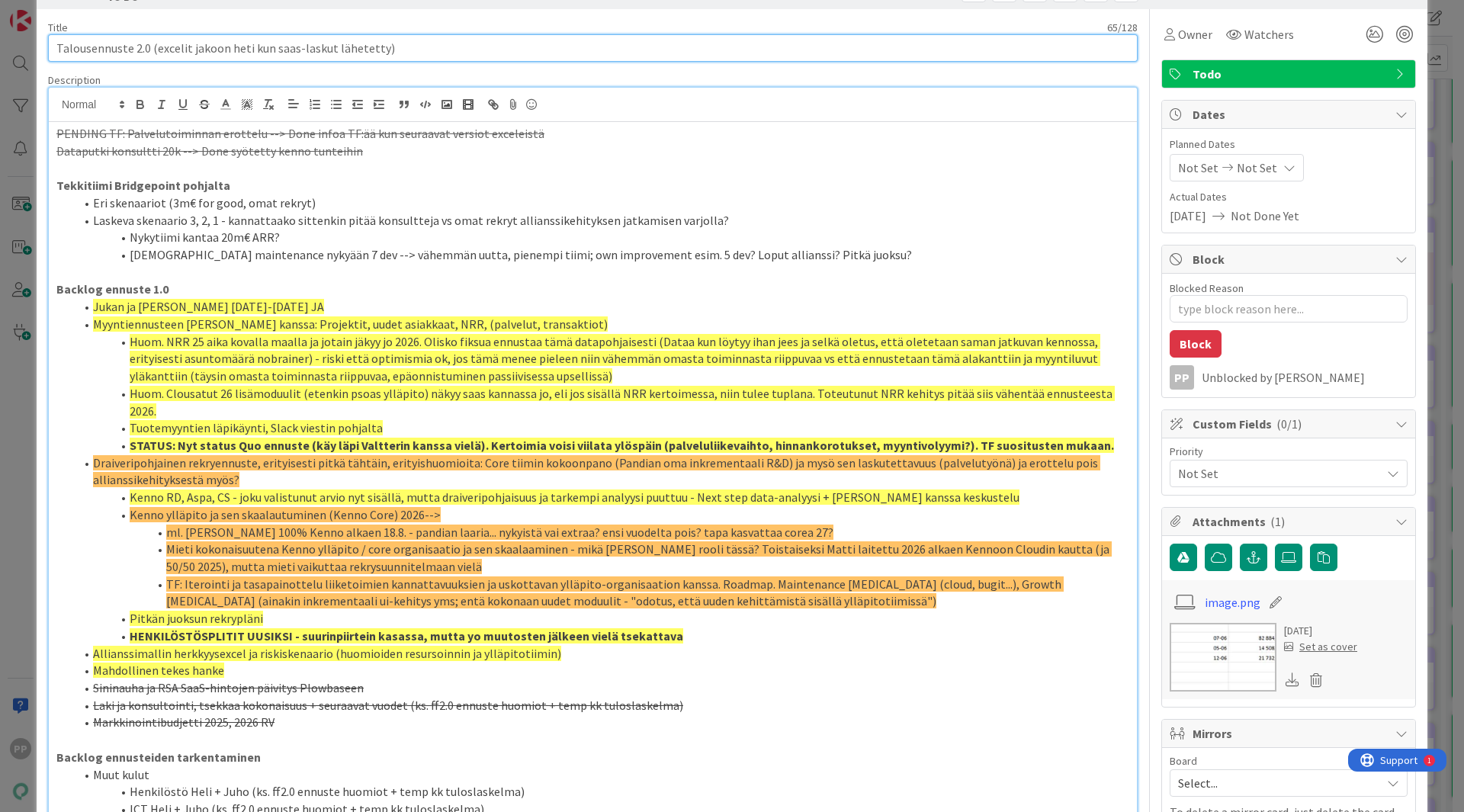
click at [446, 50] on input "Talousennuste 2.0 (excelit jakoon heti kun saas-laskut lähetetty)" at bounding box center [593, 48] width 1090 height 28
type input "Talousennuste 2.0 (excelit jakoon heti kun saas-laskut lähetetty"
type textarea "x"
type input "Talousennuste 2.0 (excelit jakoon heti kun saas-laskut lähetetty;"
type textarea "x"
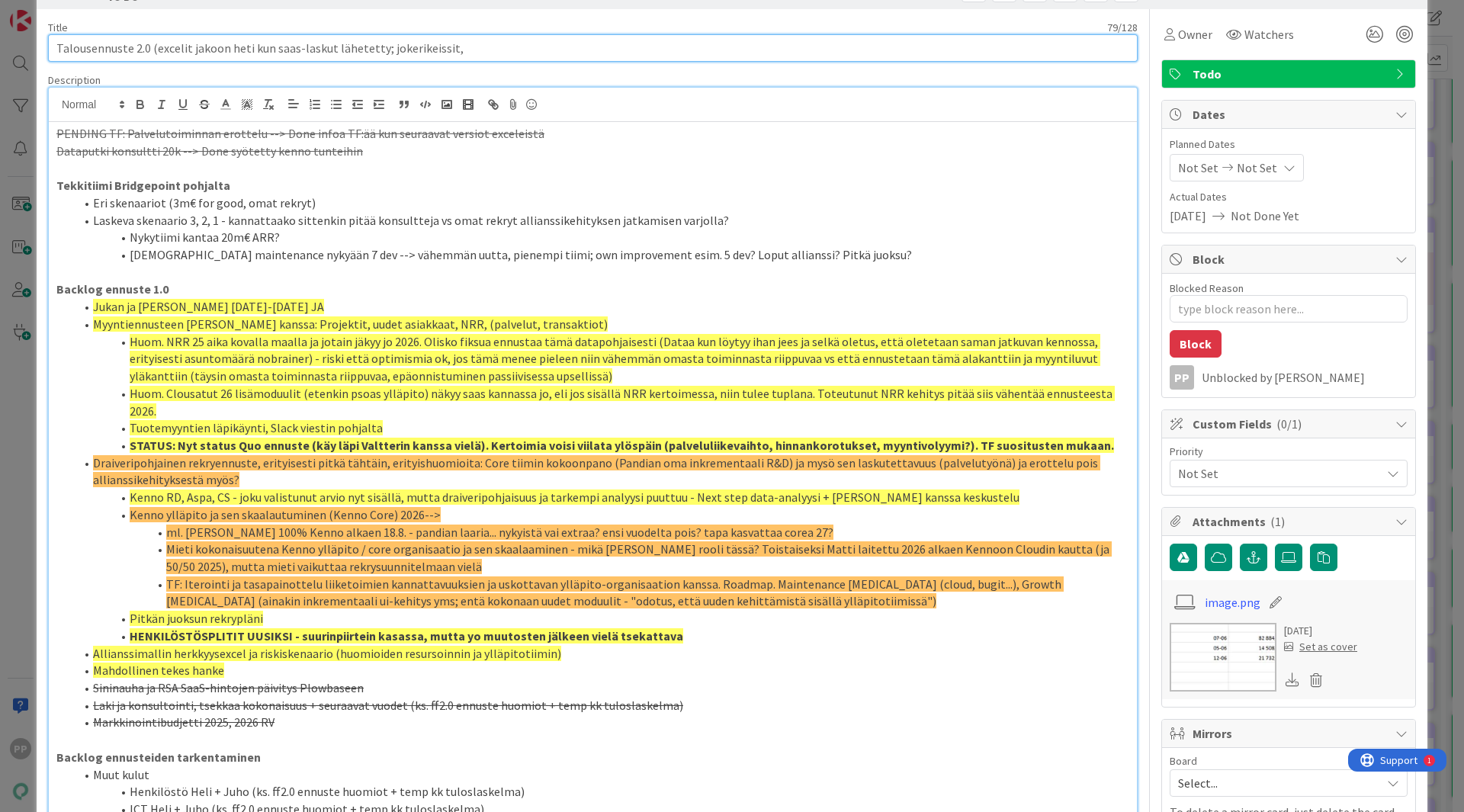
type input "Talousennuste 2.0 (excelit jakoon heti kun saas-laskut lähetetty; jokerikeissit,"
type textarea "x"
type input "Talousennuste 2.0 (excelit jakoon heti kun saas-laskut lähetetty; jokerikeissit…"
type textarea "x"
type input "Talousennuste 2.0 (excelit jakoon heti kun saas-laskut lähetetty; jokerikeissit…"
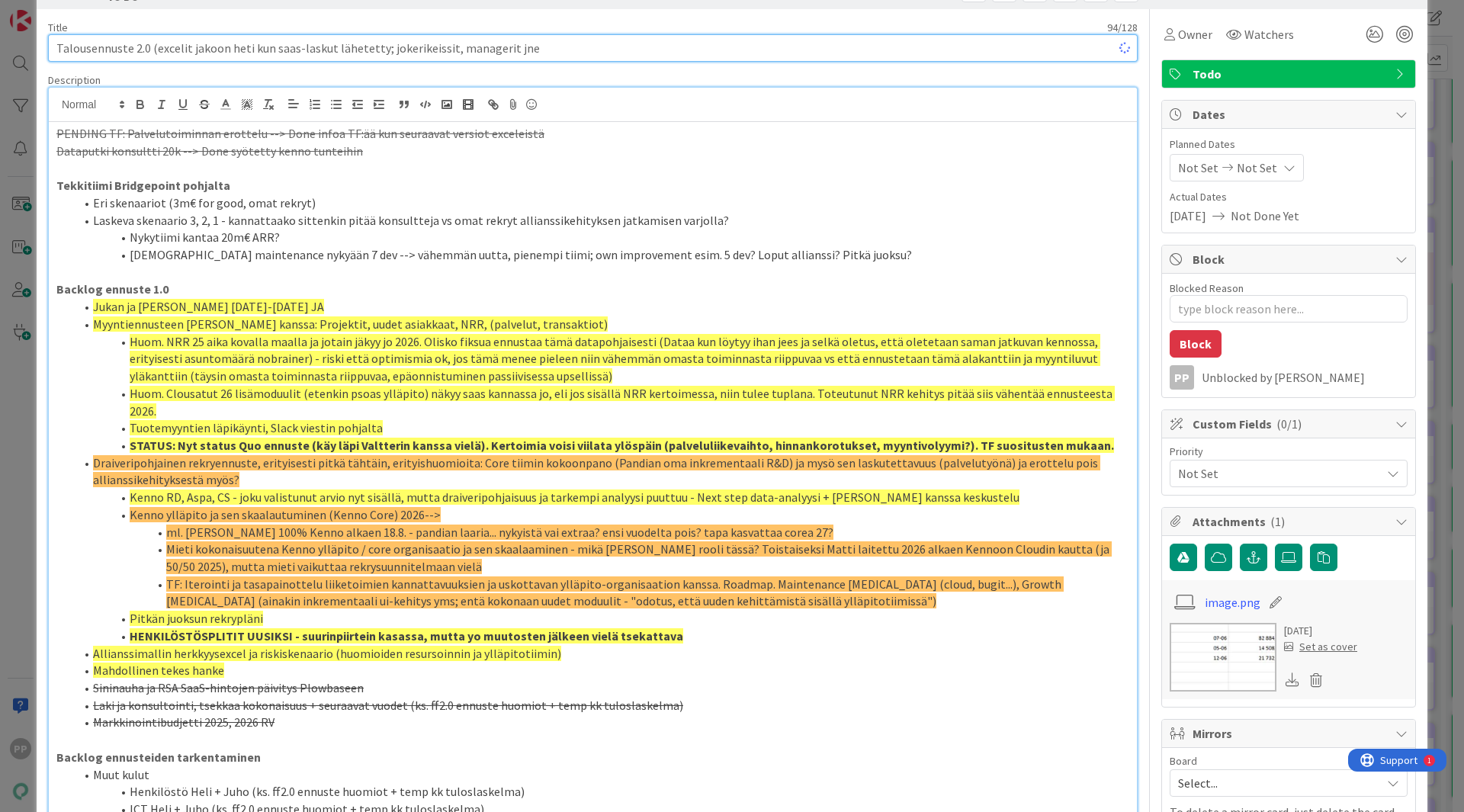
type textarea "x"
type input "Talousennuste 2.0 (excelit jakoon heti kun saas-laskut lähetetty; jokerikeissit…"
type textarea "x"
type input "Talousennuste 2.0 (excelit jakoon heti kun saas-laskut lähetetty; jokerikeissit…"
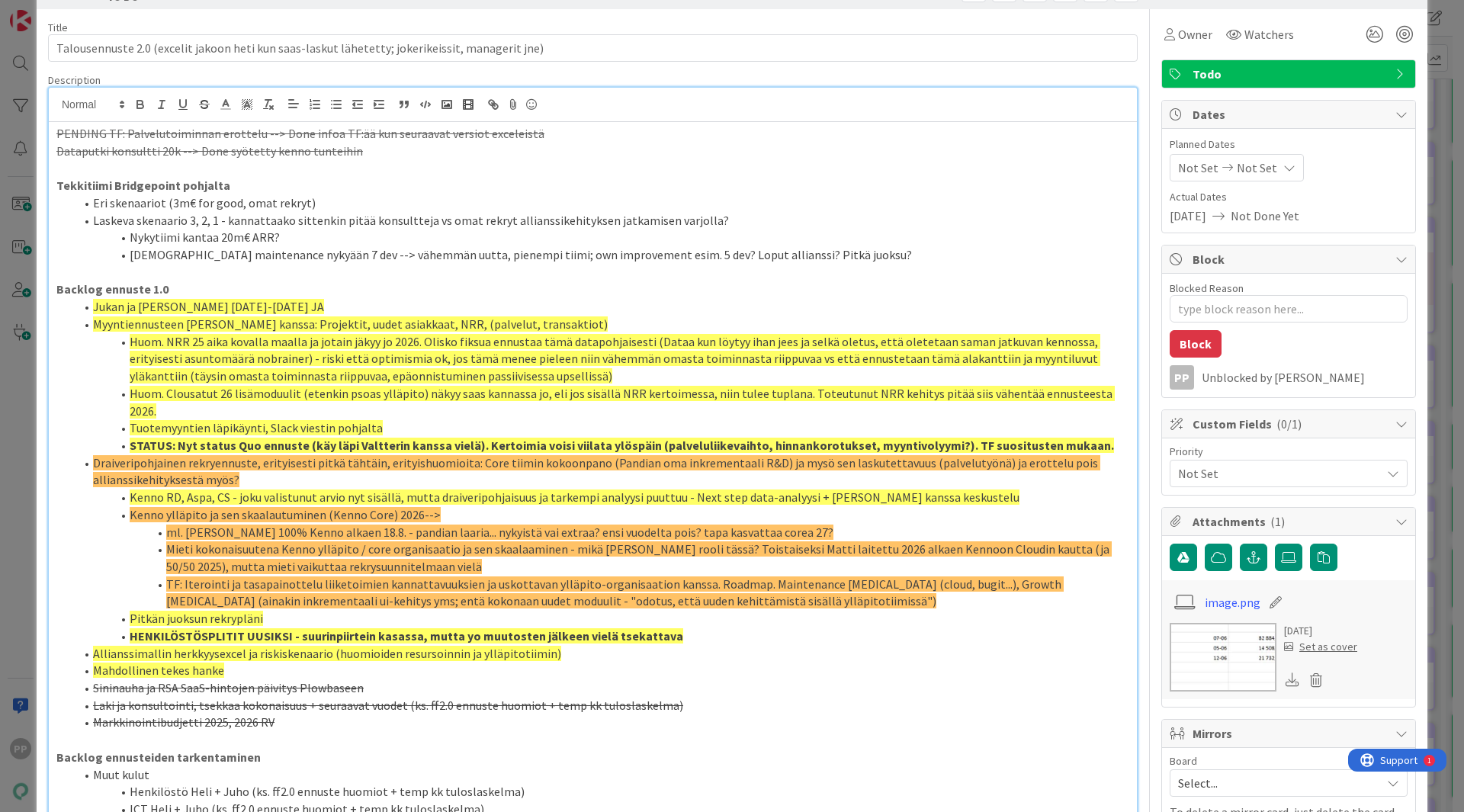
click at [408, 455] on span "Draiveripohjainen rekryennuste, erityisesti pitkä tähtäin, erityishuomioita: Co…" at bounding box center [596, 472] width 1007 height 33
click at [410, 506] on span "Kenno ylläpito ja sen skaalautuminen (Kenno Core) 2026-->" at bounding box center [285, 514] width 311 height 15
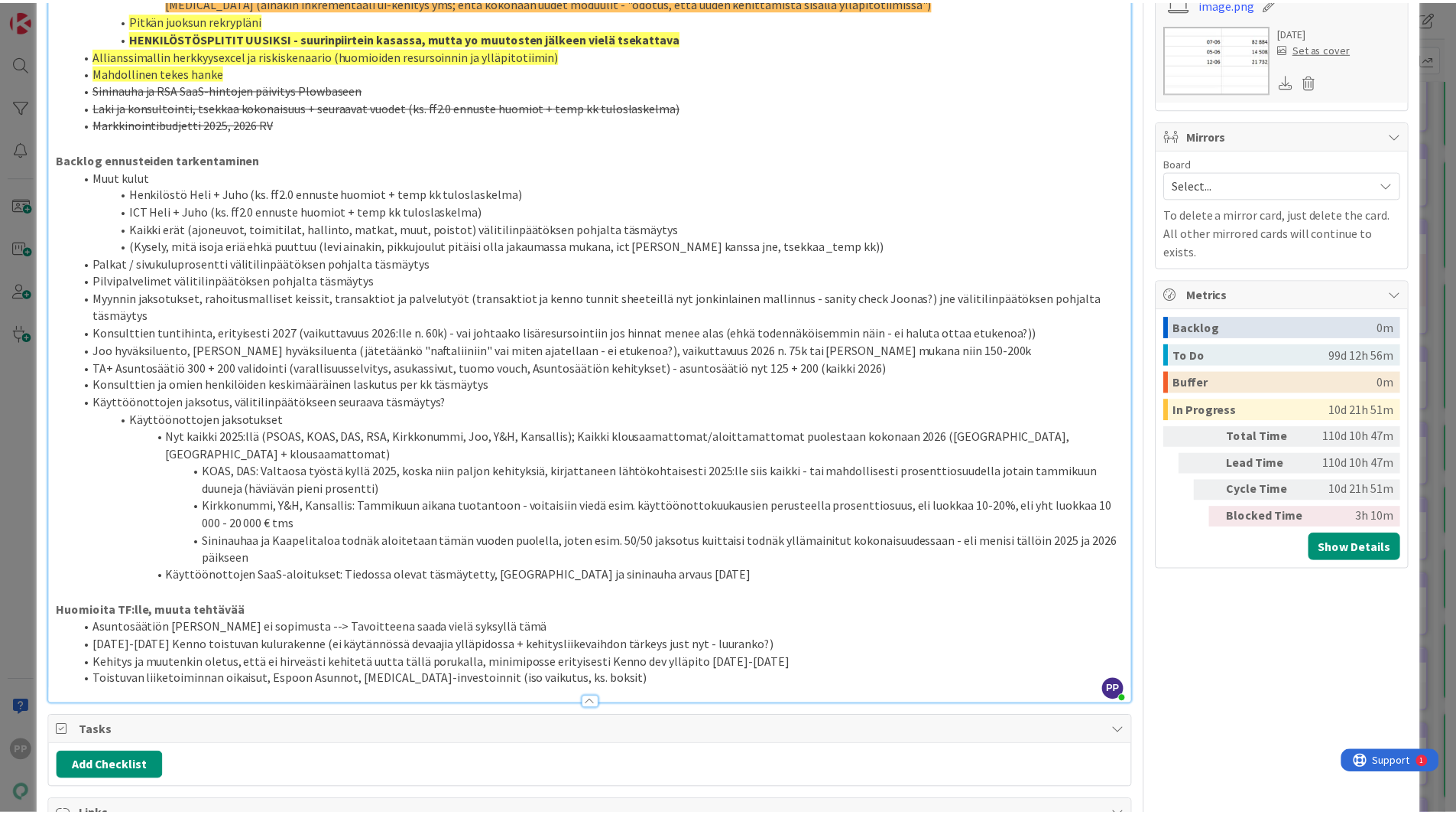
scroll to position [0, 0]
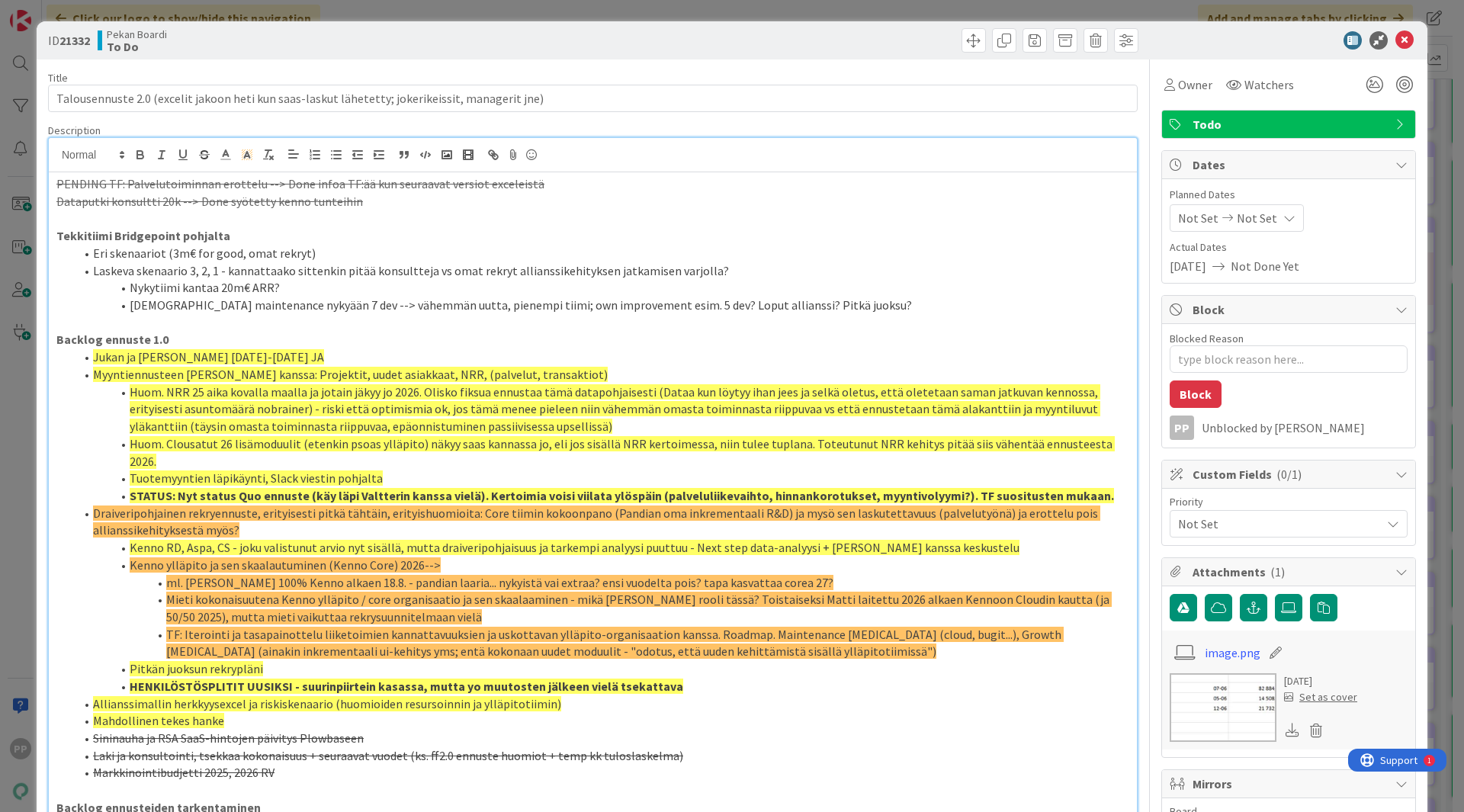
click at [18, 334] on div "ID 21332 Pekan Boardi To Do Title 95 / 128 Talousennuste 2.0 (excelit jakoon he…" at bounding box center [732, 406] width 1464 height 812
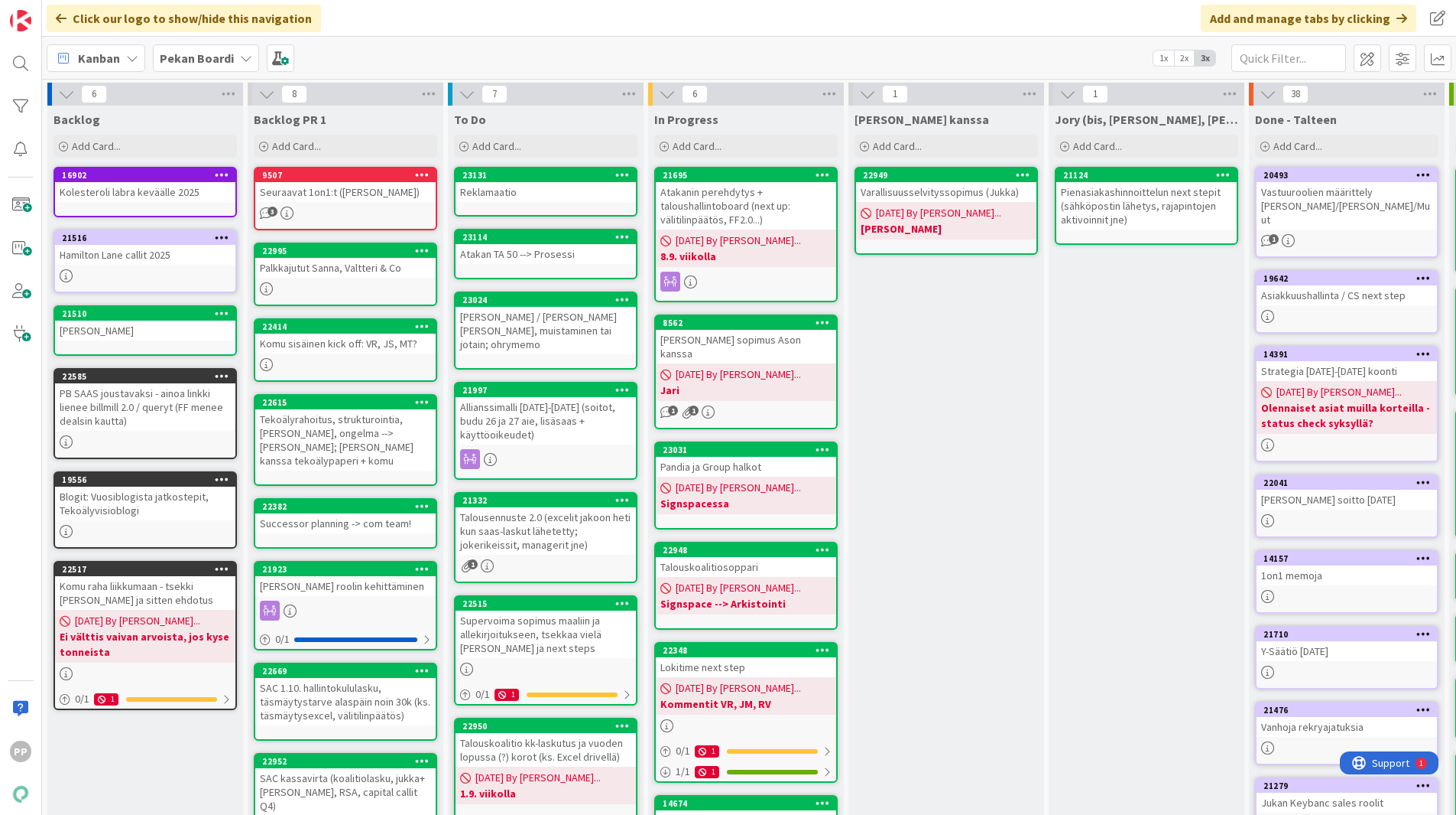
click at [596, 412] on div "Allianssimalli 2026-2027 (soitot, budu 26 ja 27 aie, lisäsaas + käyttöoikeudet)" at bounding box center [546, 421] width 180 height 47
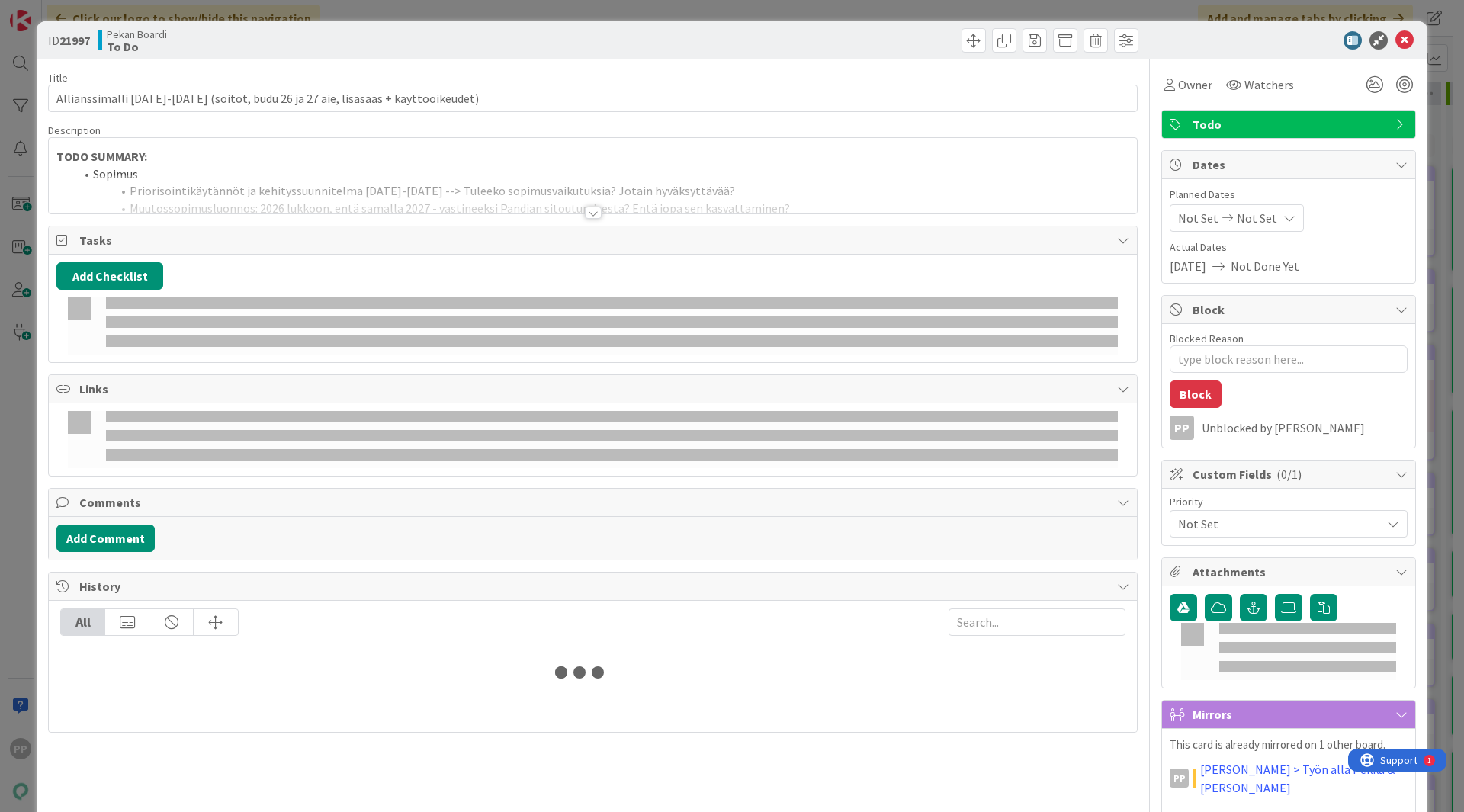
type textarea "x"
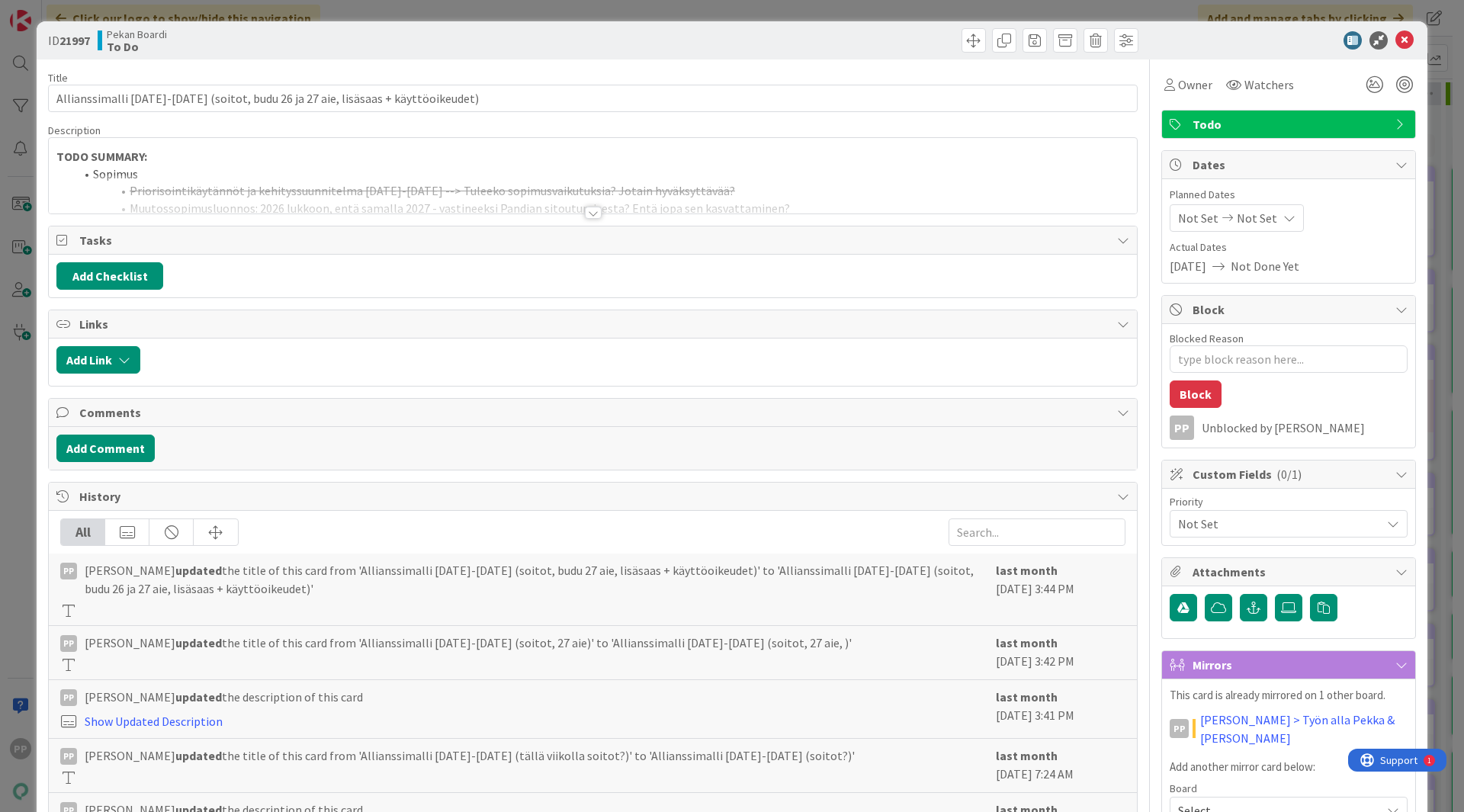
click at [512, 206] on div at bounding box center [593, 194] width 1088 height 39
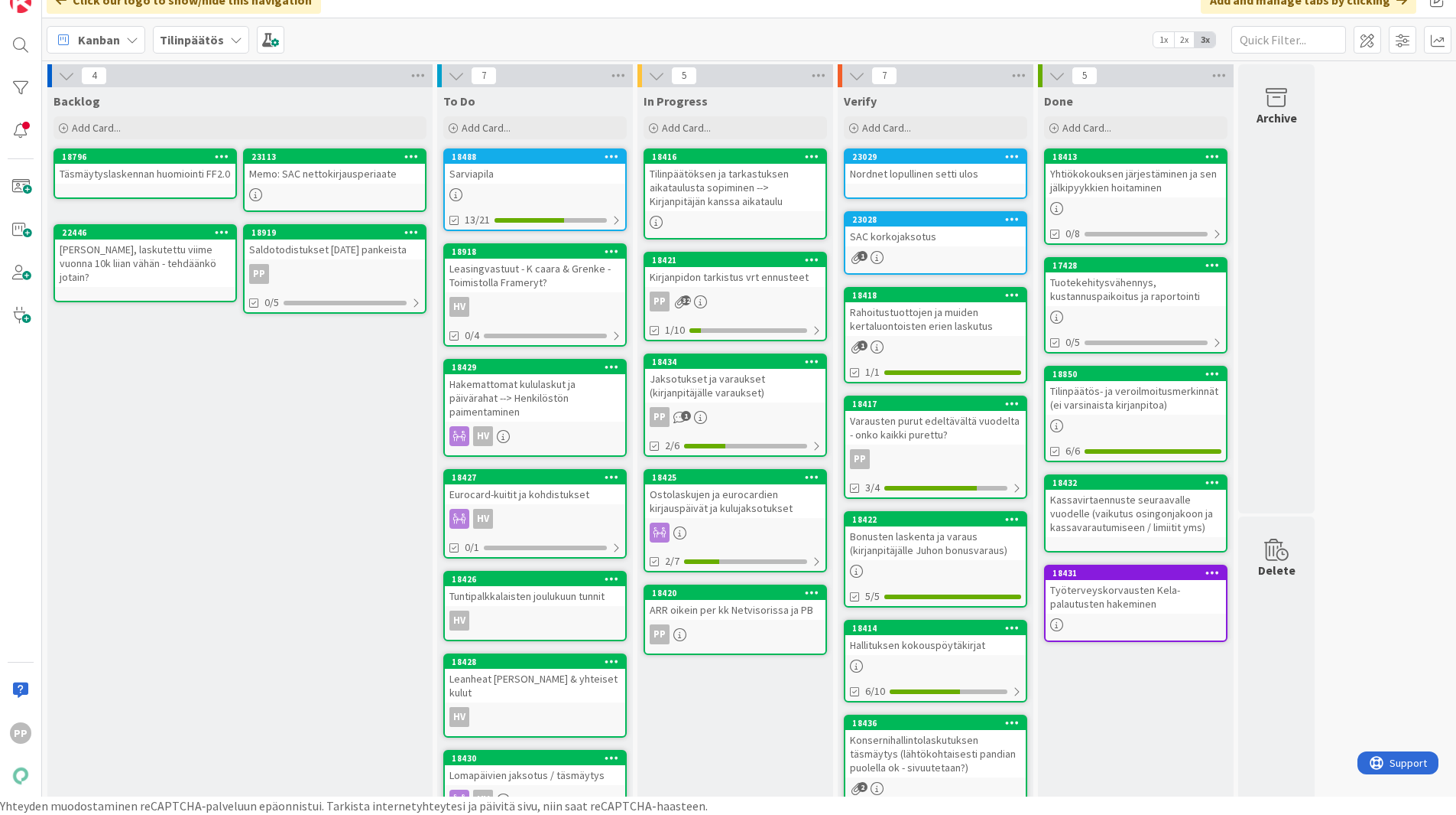
click at [1057, 679] on div "Done Add Card... 18413 Yhtiökokouksen järjestäminen ja sen jälkipyykkien hoitam…" at bounding box center [1136, 526] width 196 height 878
click at [736, 723] on div "In Progress Add Card... 18416 Tilinpäätöksen ja tarkastuksen aikataulusta sopim…" at bounding box center [736, 526] width 196 height 878
